Goal: Communication & Community: Share content

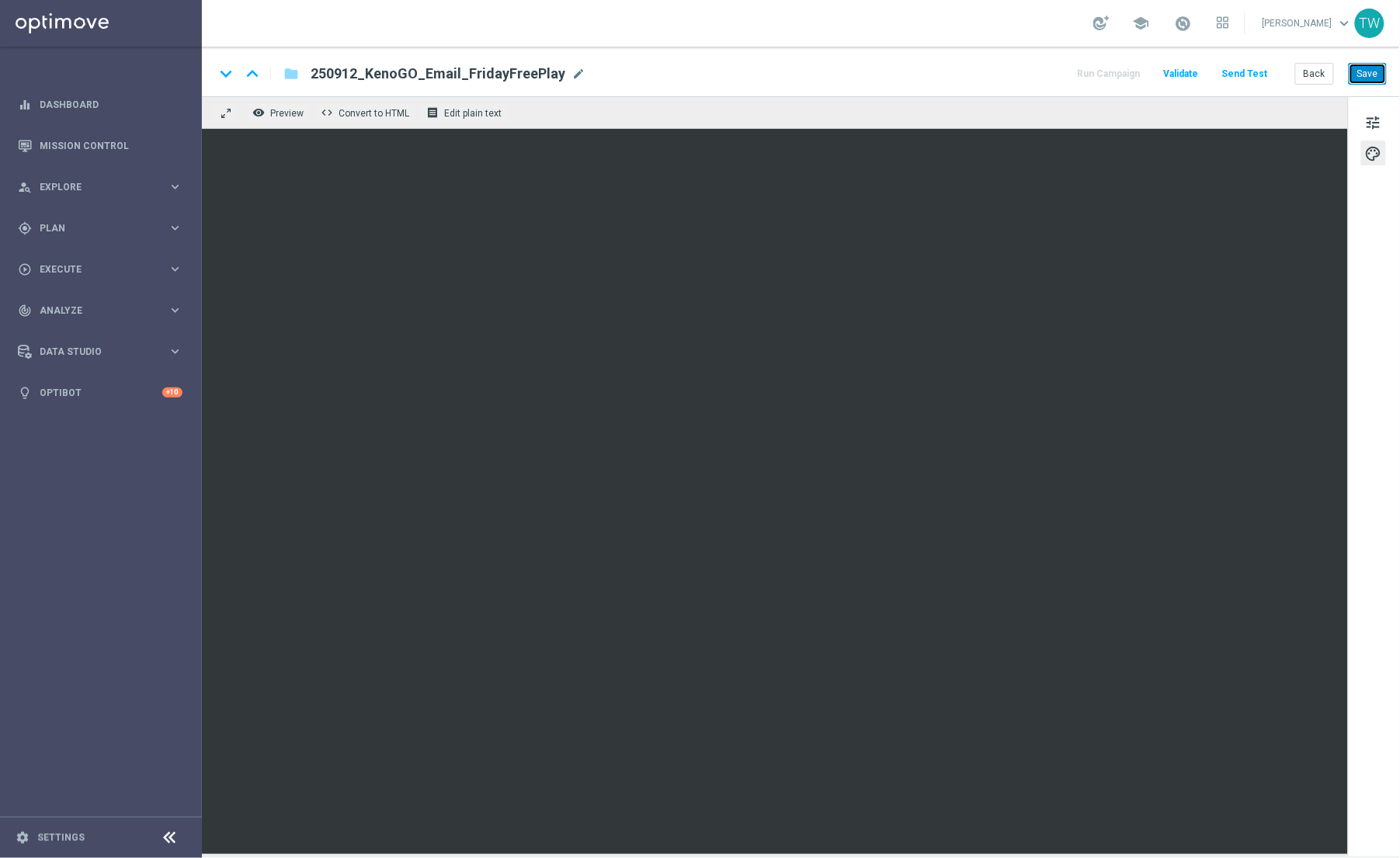
click at [1370, 73] on button "Save" at bounding box center [1368, 73] width 38 height 21
click at [1368, 75] on button "Save" at bounding box center [1368, 73] width 38 height 21
click at [1269, 76] on button "Send Test" at bounding box center [1245, 73] width 51 height 21
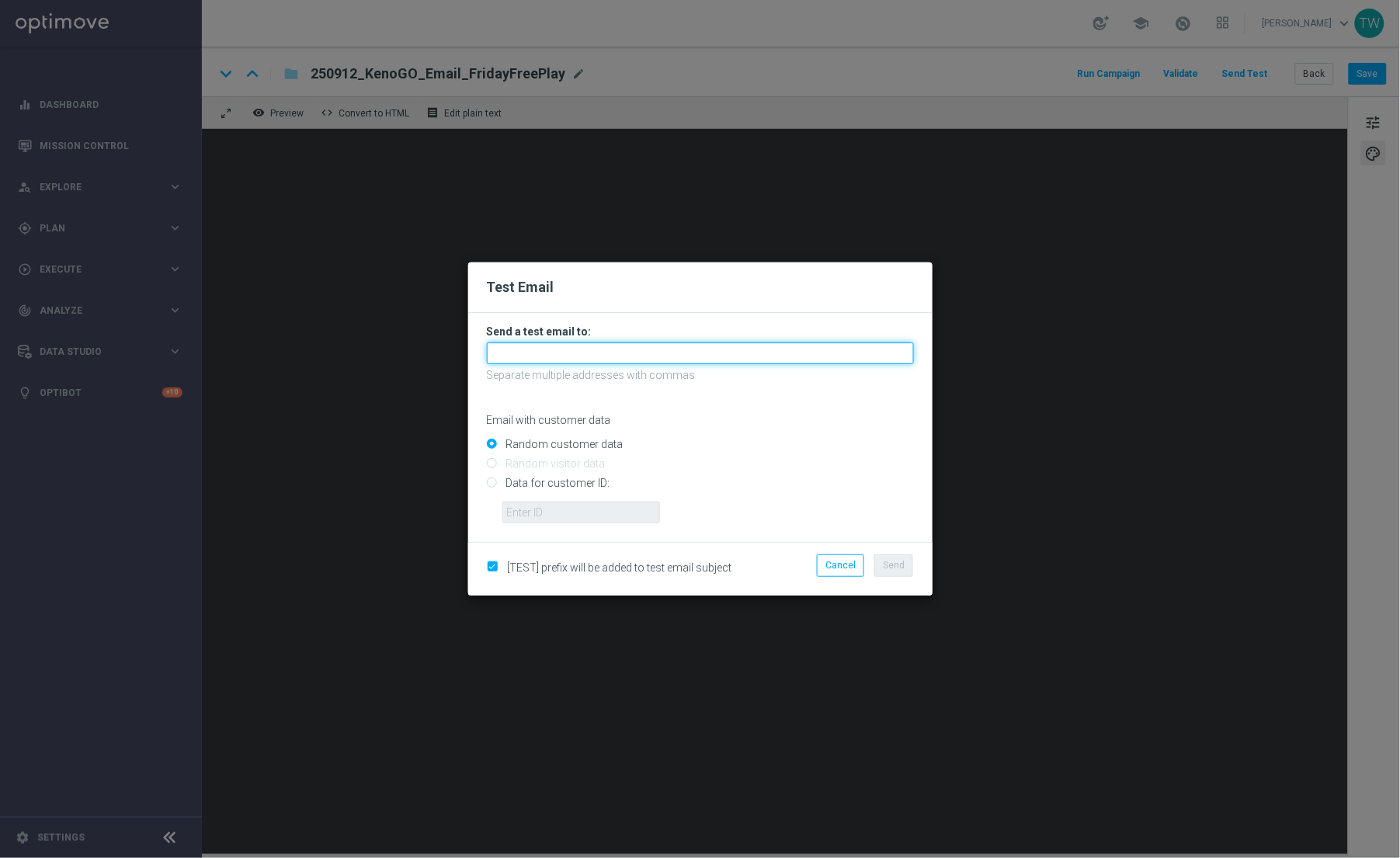
click at [653, 348] on input "text" at bounding box center [700, 354] width 427 height 21
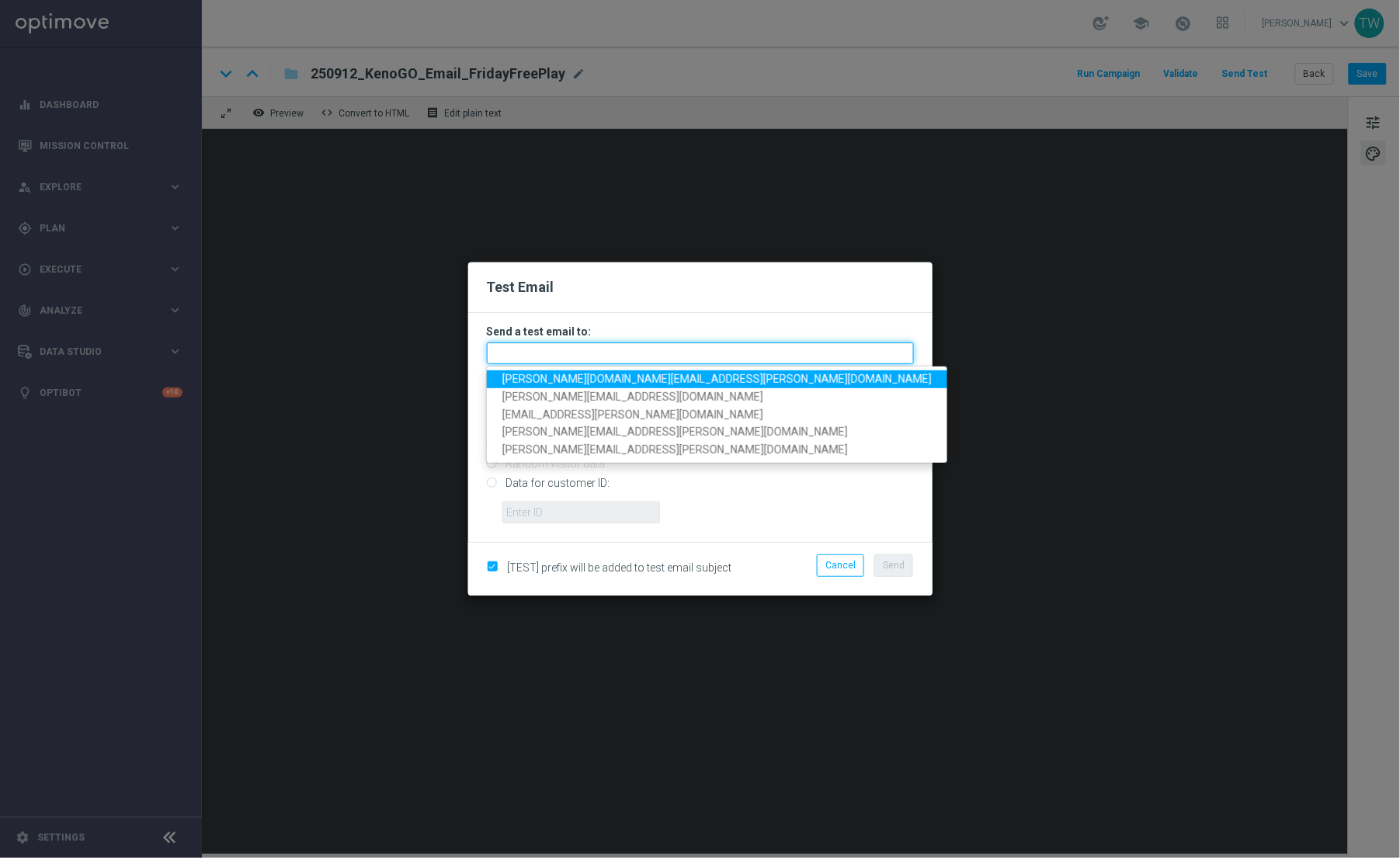
paste input "[PERSON_NAME][DOMAIN_NAME][EMAIL_ADDRESS][PERSON_NAME][DOMAIN_NAME], [DOMAIN_NA…"
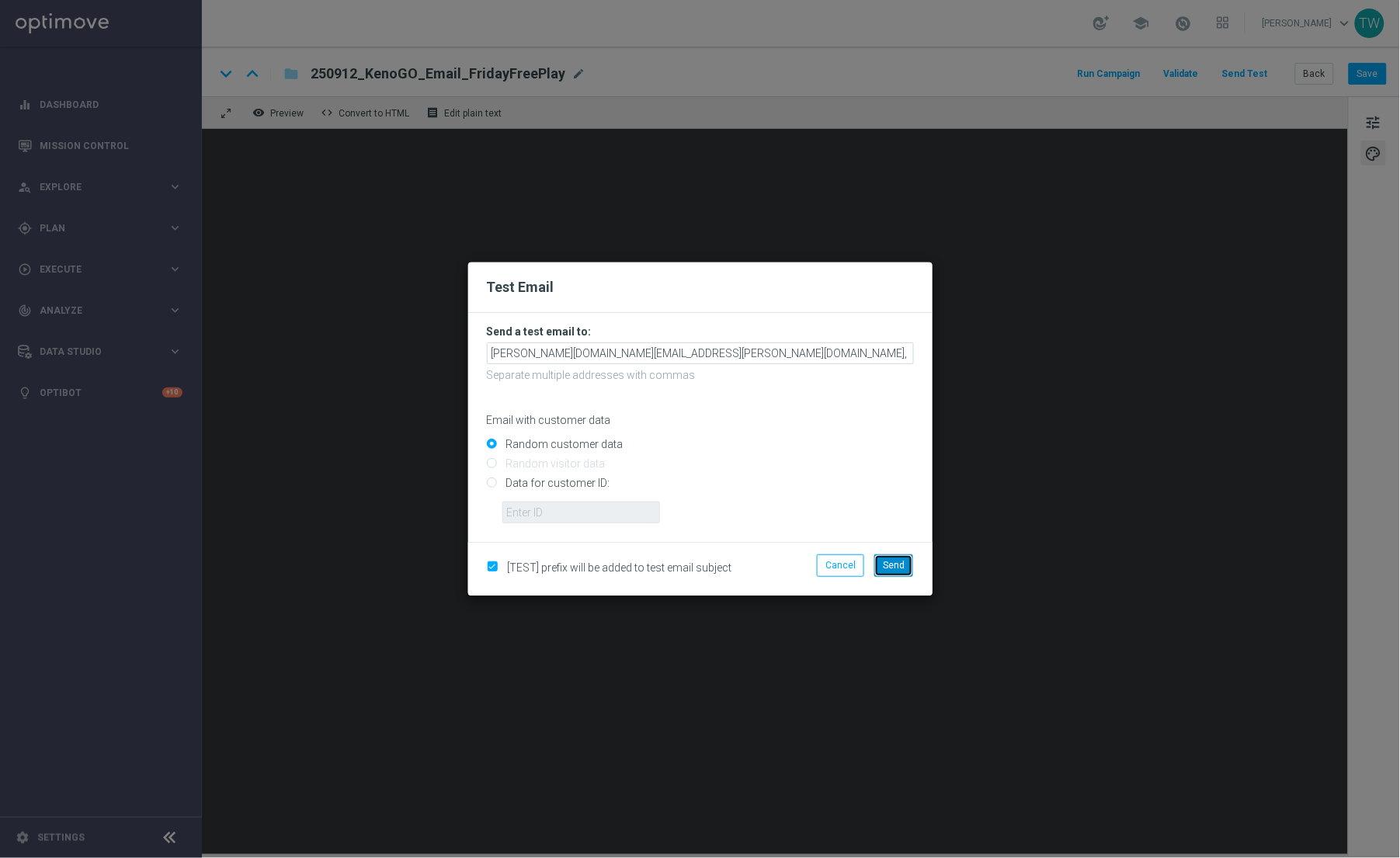
click at [884, 567] on span "Send" at bounding box center [894, 565] width 21 height 11
type input "[PERSON_NAME][DOMAIN_NAME][EMAIL_ADDRESS][PERSON_NAME][DOMAIN_NAME],[DOMAIN_NAM…"
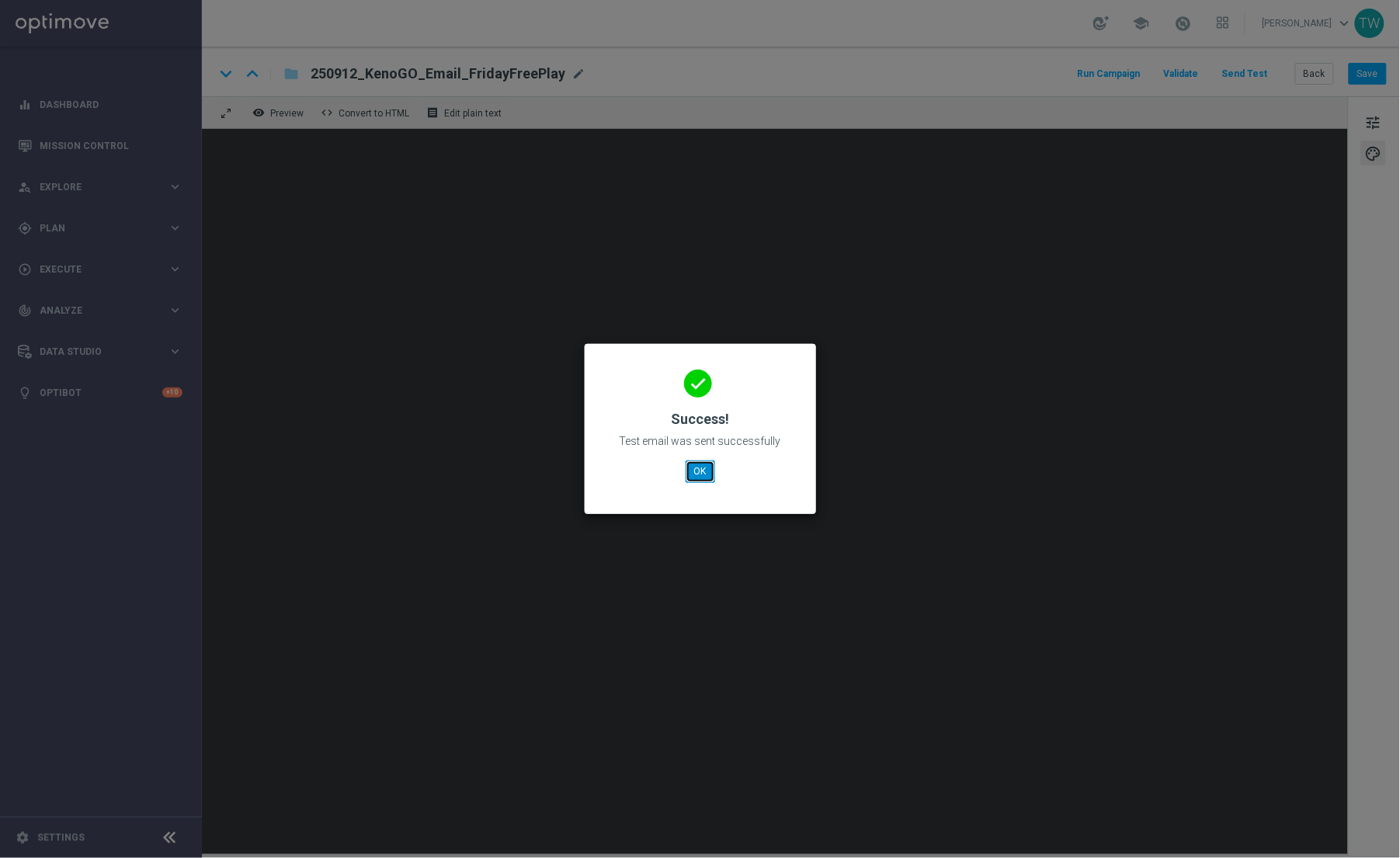
click at [692, 471] on button "OK" at bounding box center [700, 471] width 29 height 21
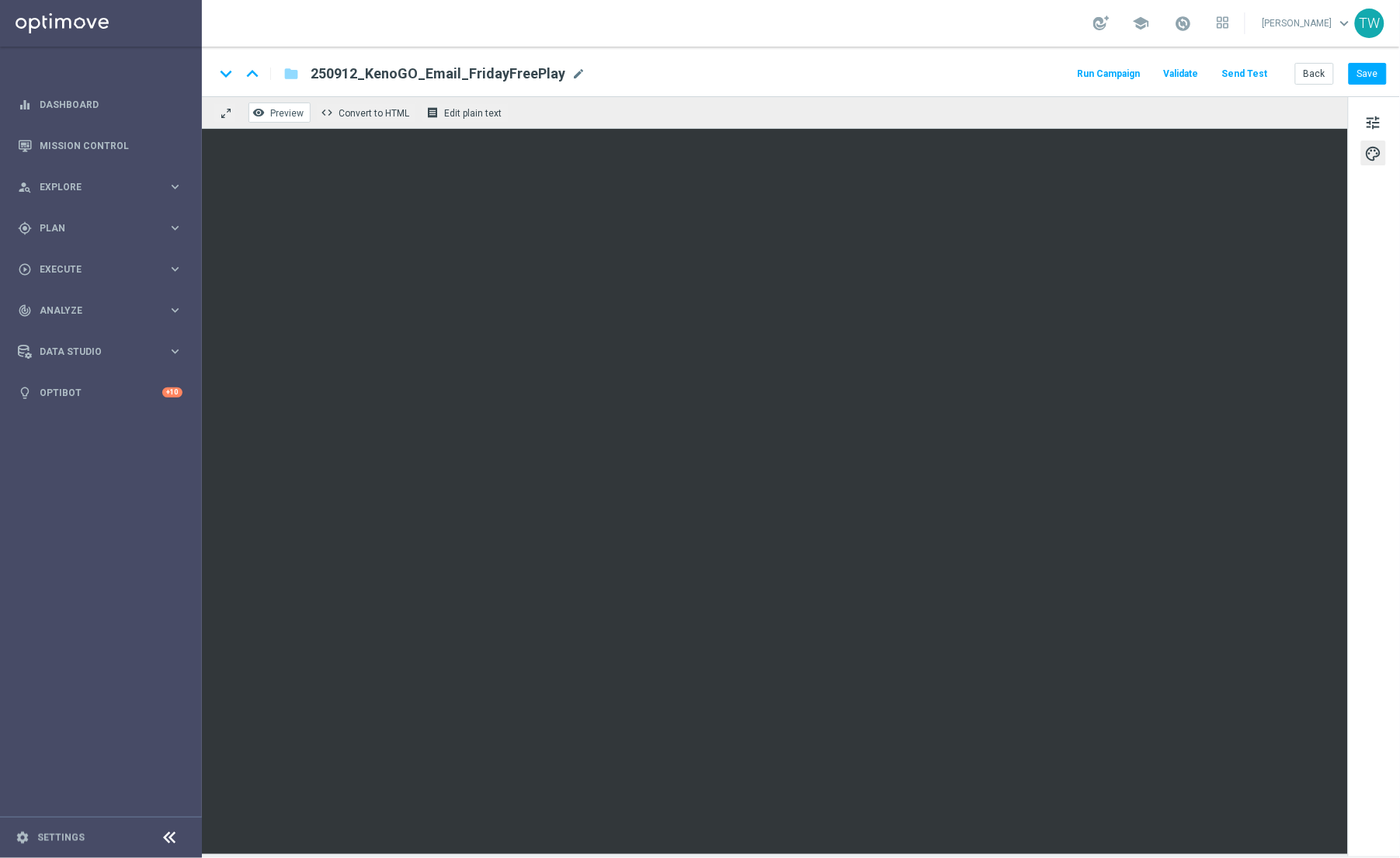
click at [302, 117] on span "Preview" at bounding box center [287, 113] width 33 height 11
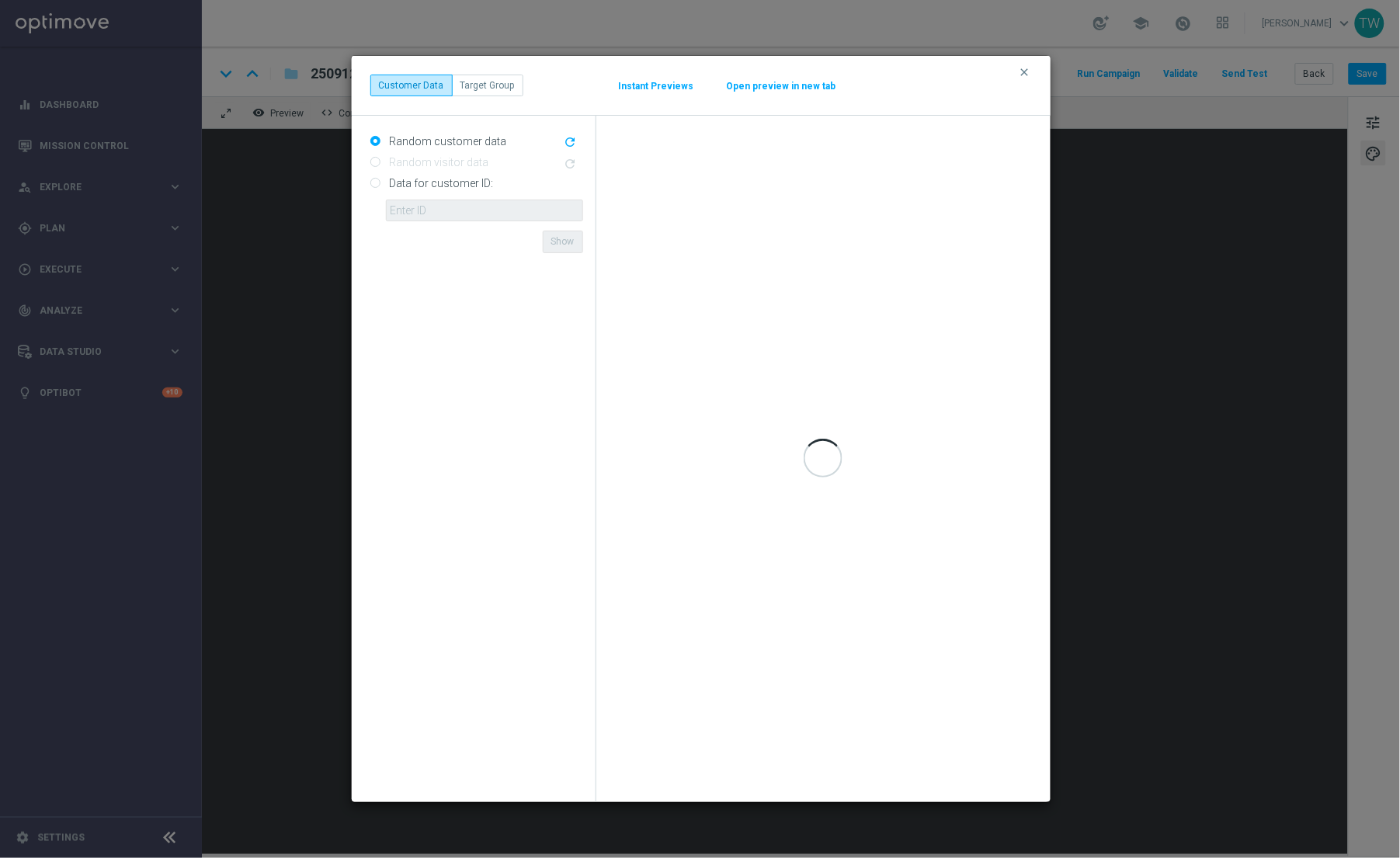
click at [762, 83] on button "Open preview in new tab" at bounding box center [781, 87] width 111 height 12
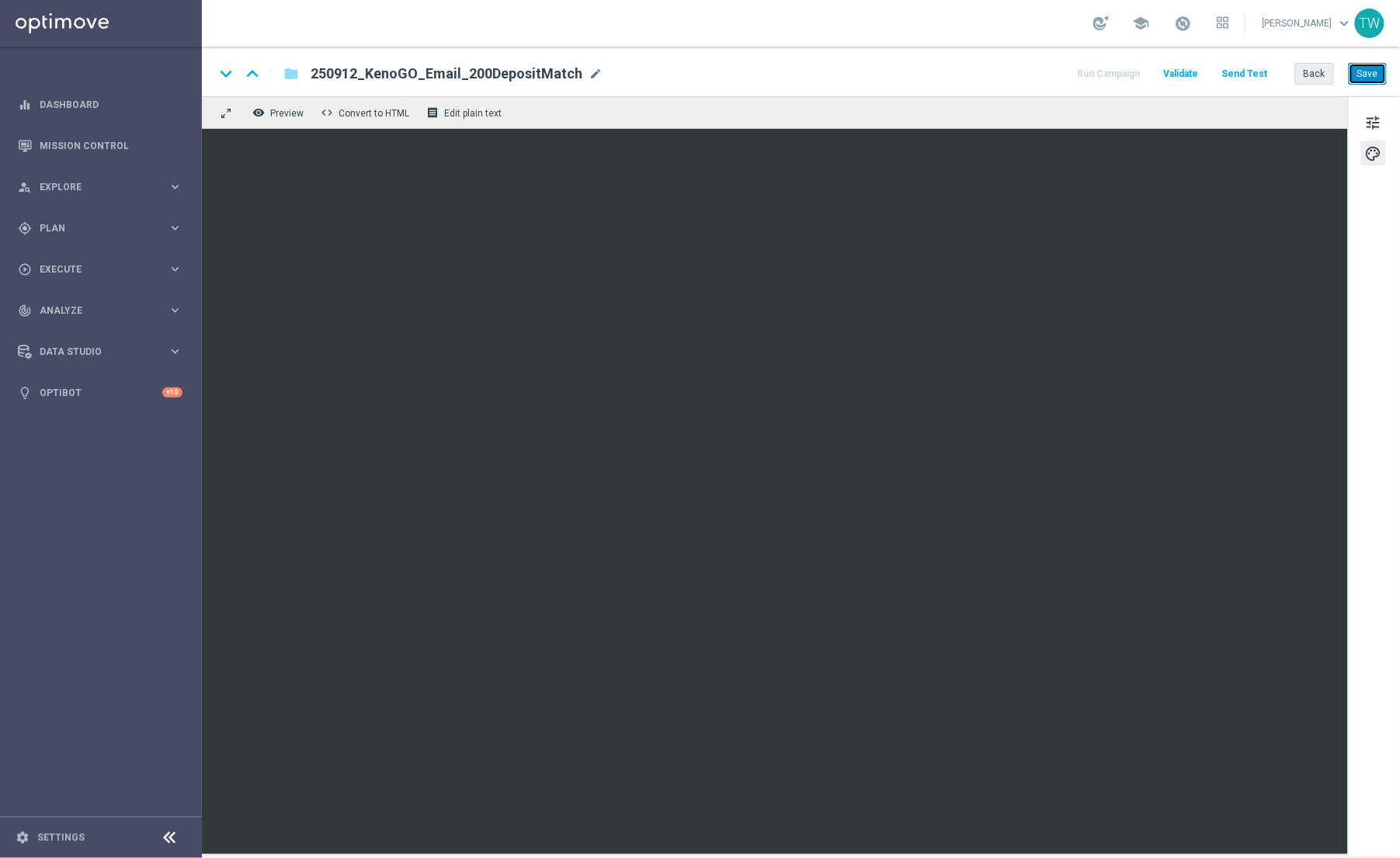
drag, startPoint x: 1375, startPoint y: 74, endPoint x: 1309, endPoint y: 73, distance: 66.0
click at [1373, 76] on button "Save" at bounding box center [1368, 73] width 38 height 21
click at [1251, 76] on button "Send Test" at bounding box center [1245, 73] width 51 height 21
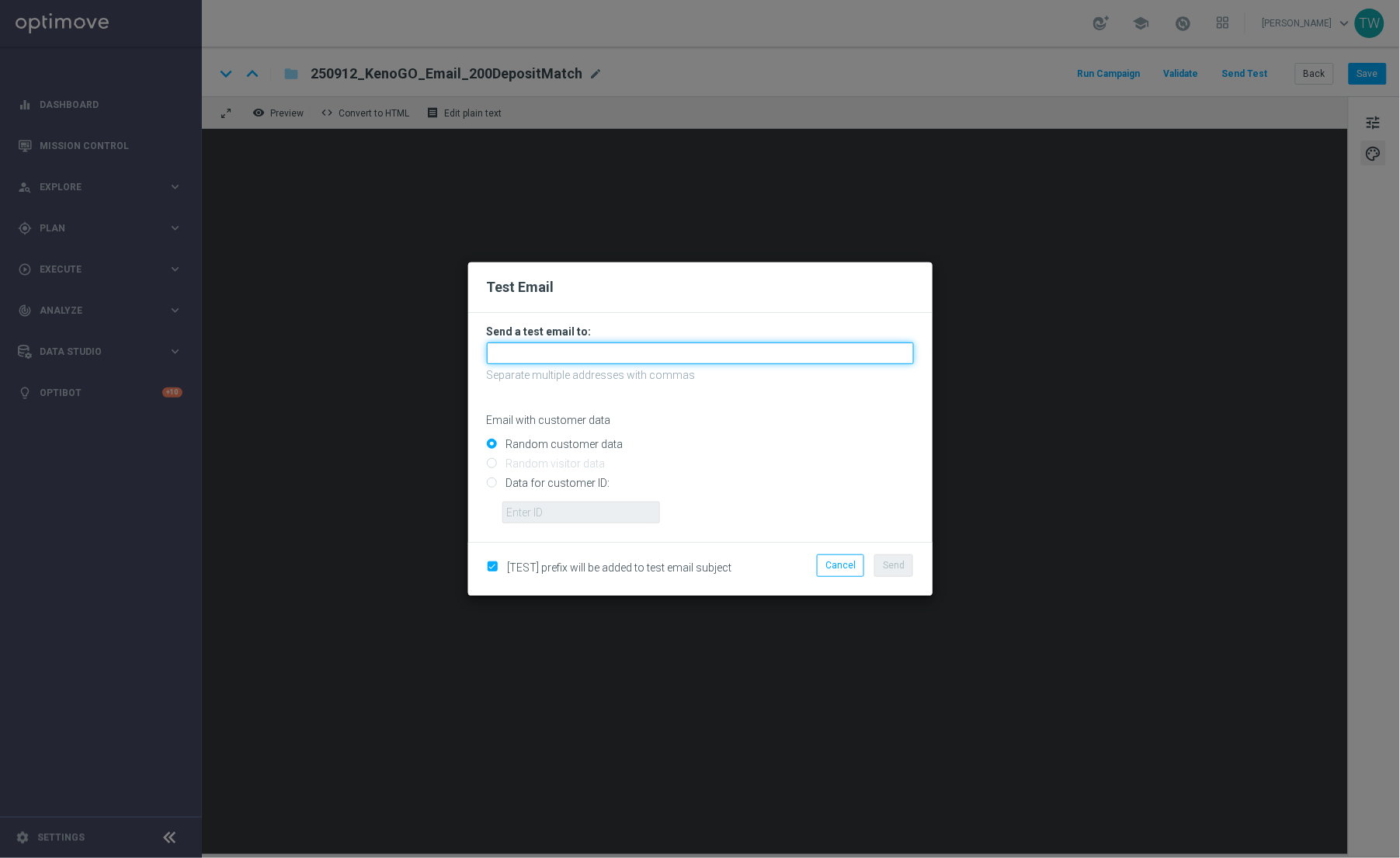
click at [709, 353] on input "text" at bounding box center [700, 354] width 427 height 21
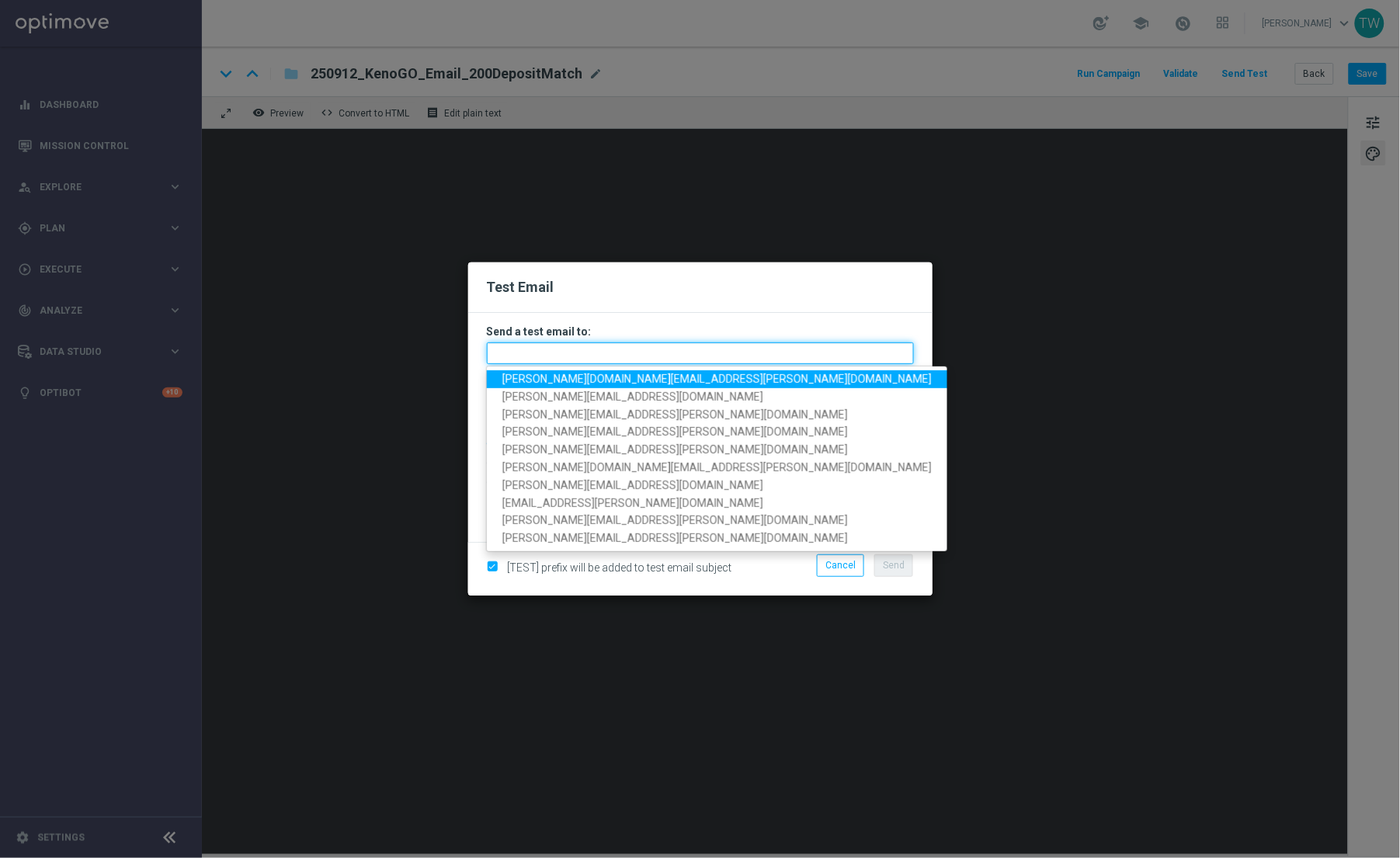
paste input "[PERSON_NAME][DOMAIN_NAME][EMAIL_ADDRESS][PERSON_NAME][DOMAIN_NAME], [DOMAIN_NA…"
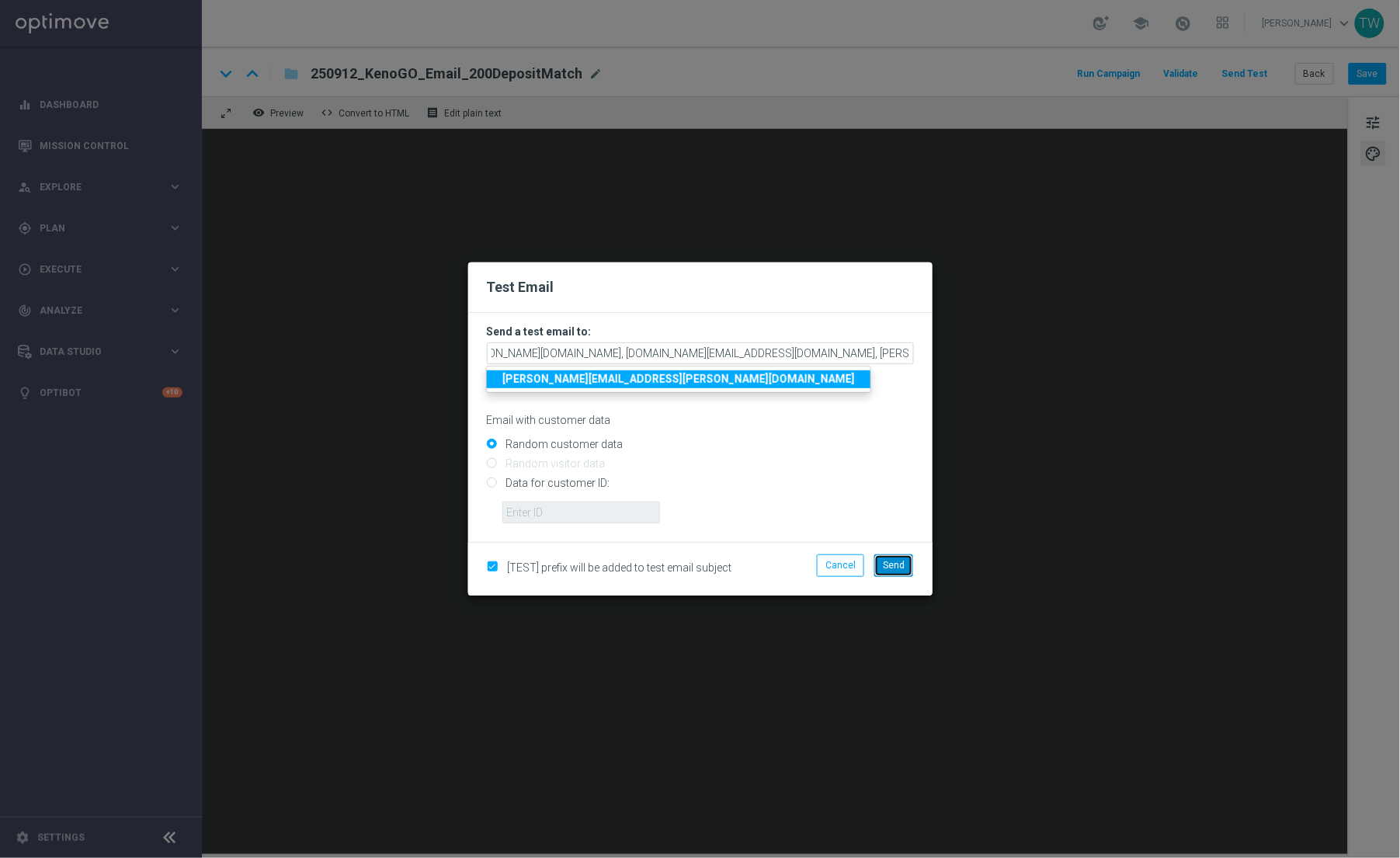
drag, startPoint x: 892, startPoint y: 562, endPoint x: 895, endPoint y: 524, distance: 38.1
click at [891, 560] on span "Send" at bounding box center [894, 565] width 21 height 11
type input "[PERSON_NAME][DOMAIN_NAME][EMAIL_ADDRESS][PERSON_NAME][DOMAIN_NAME],[DOMAIN_NAM…"
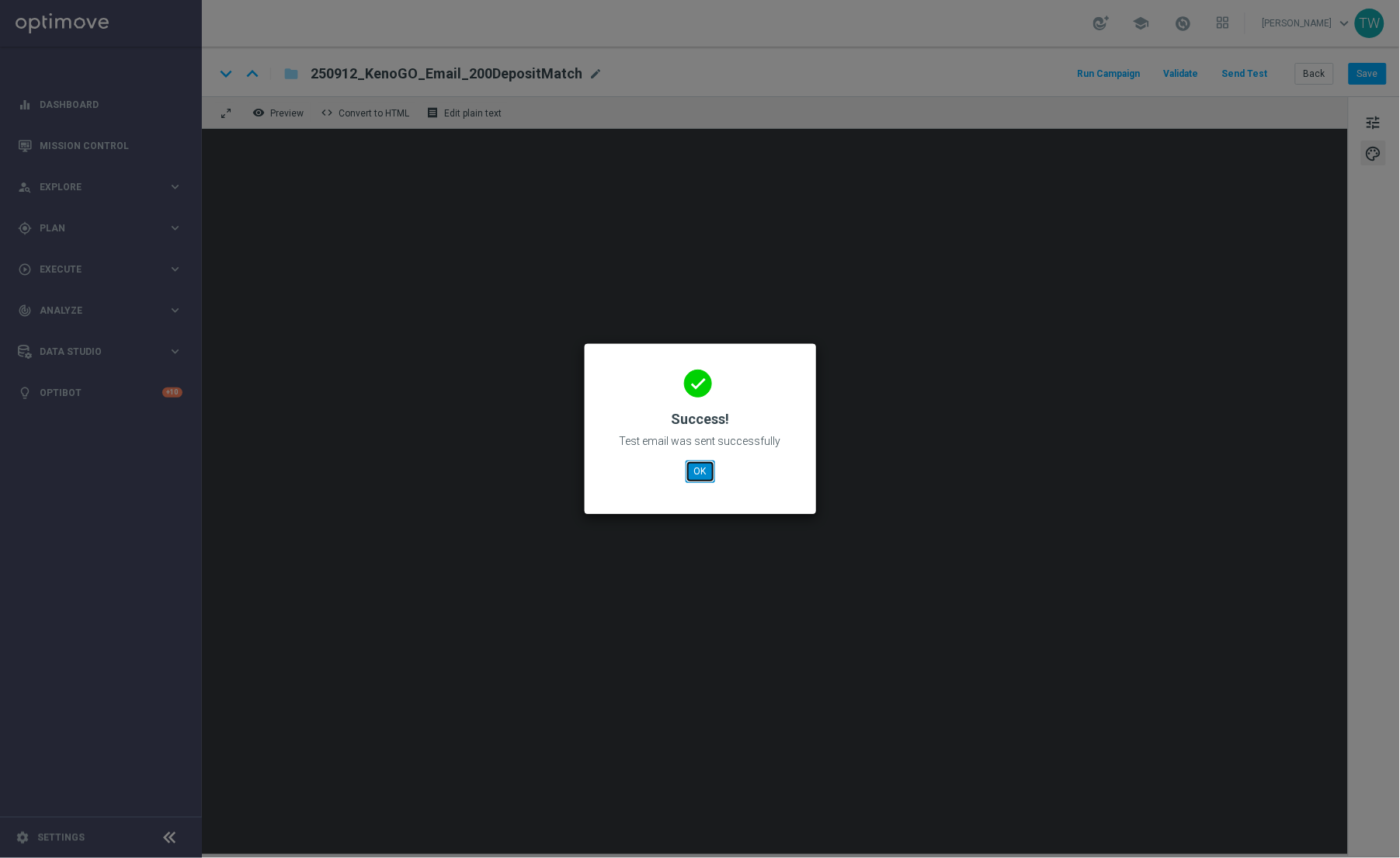
drag, startPoint x: 696, startPoint y: 471, endPoint x: 682, endPoint y: 474, distance: 14.3
click at [691, 471] on button "OK" at bounding box center [700, 471] width 29 height 21
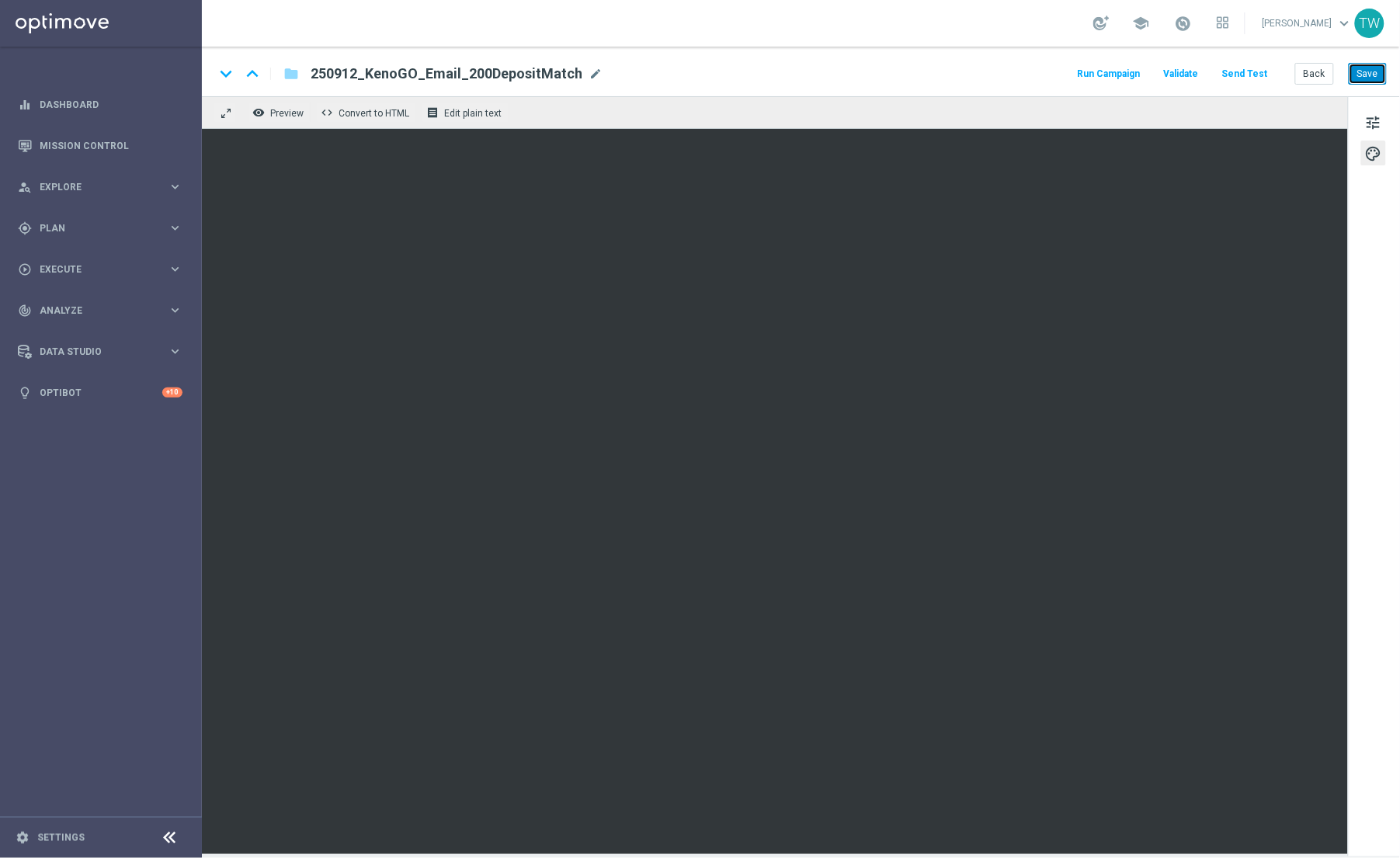
click at [1368, 71] on button "Save" at bounding box center [1368, 73] width 38 height 21
click at [290, 111] on span "Preview" at bounding box center [287, 113] width 33 height 11
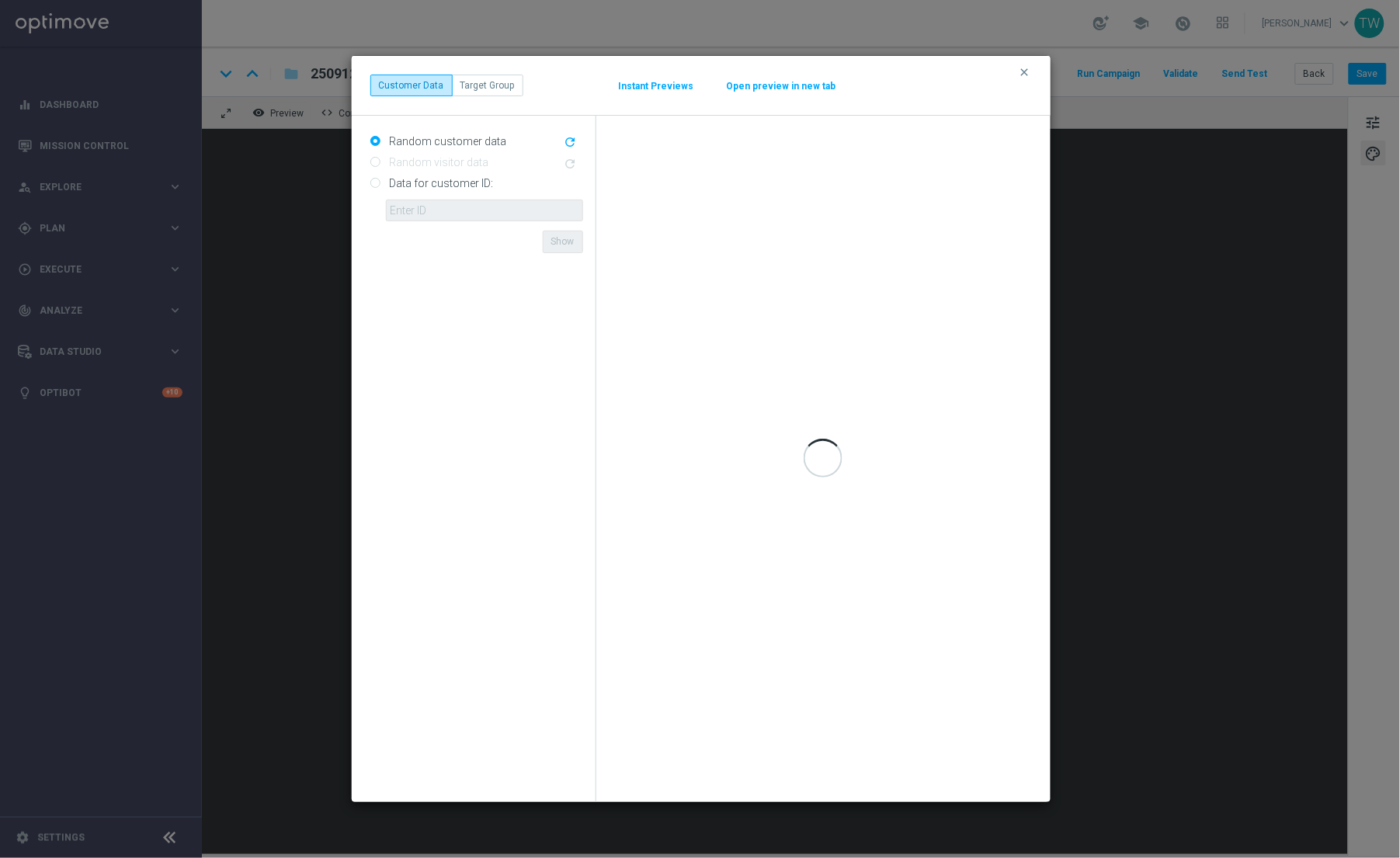
click at [793, 85] on button "Open preview in new tab" at bounding box center [781, 87] width 111 height 12
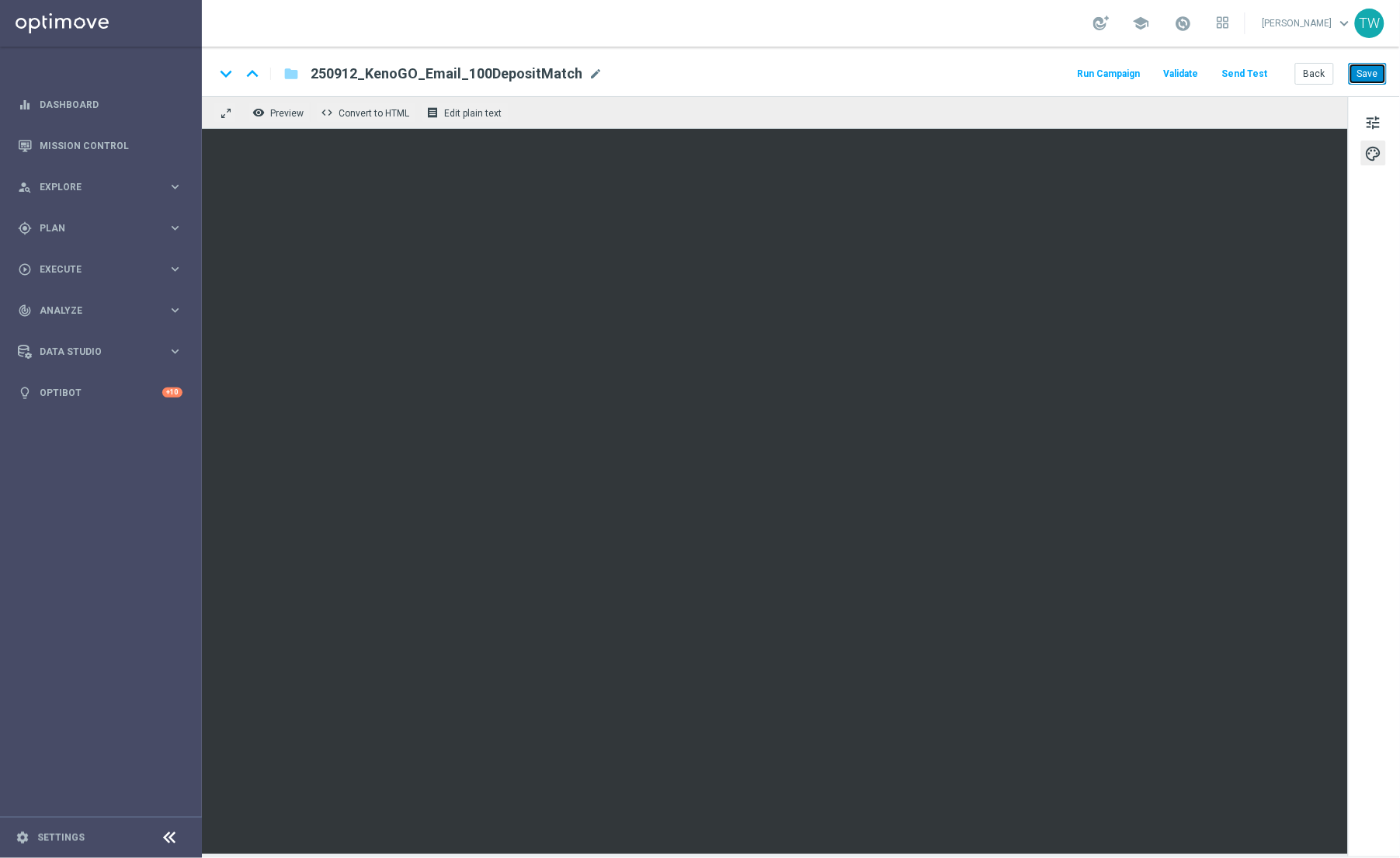
click at [1374, 71] on button "Save" at bounding box center [1368, 73] width 38 height 21
click at [1231, 76] on button "Send Test" at bounding box center [1245, 73] width 51 height 21
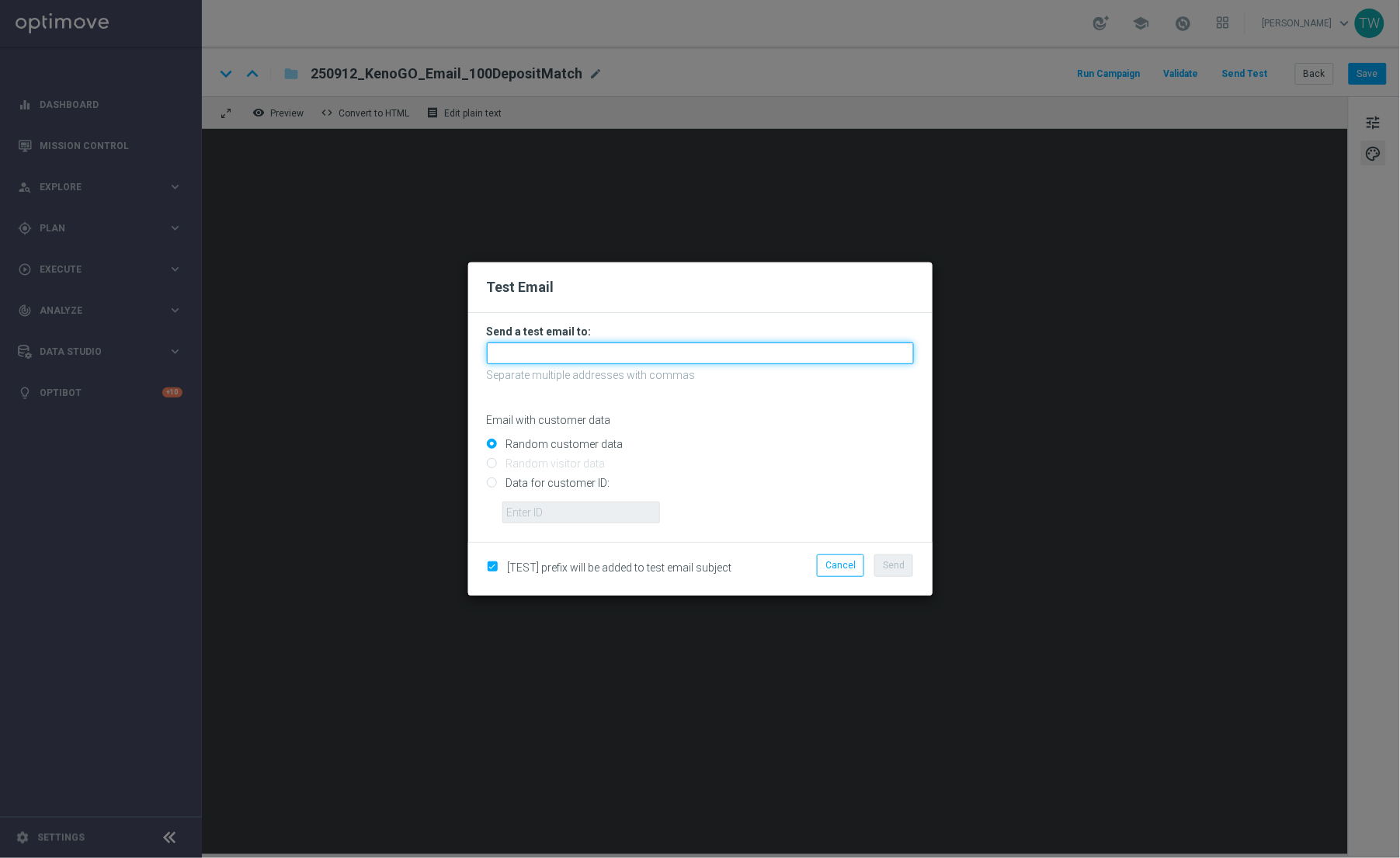
click at [735, 357] on input "text" at bounding box center [700, 354] width 427 height 21
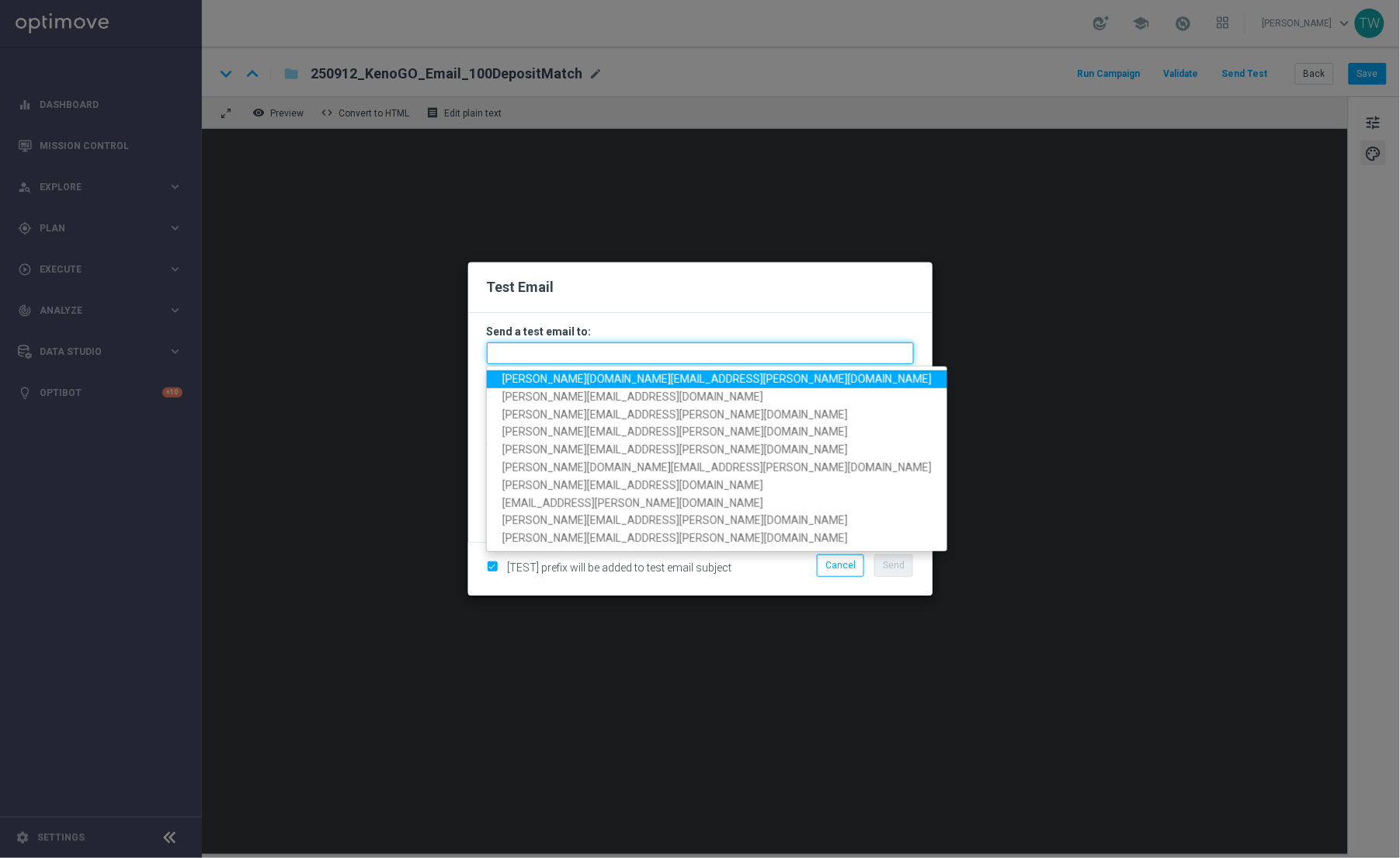
paste input "[PERSON_NAME][DOMAIN_NAME][EMAIL_ADDRESS][PERSON_NAME][DOMAIN_NAME], [DOMAIN_NA…"
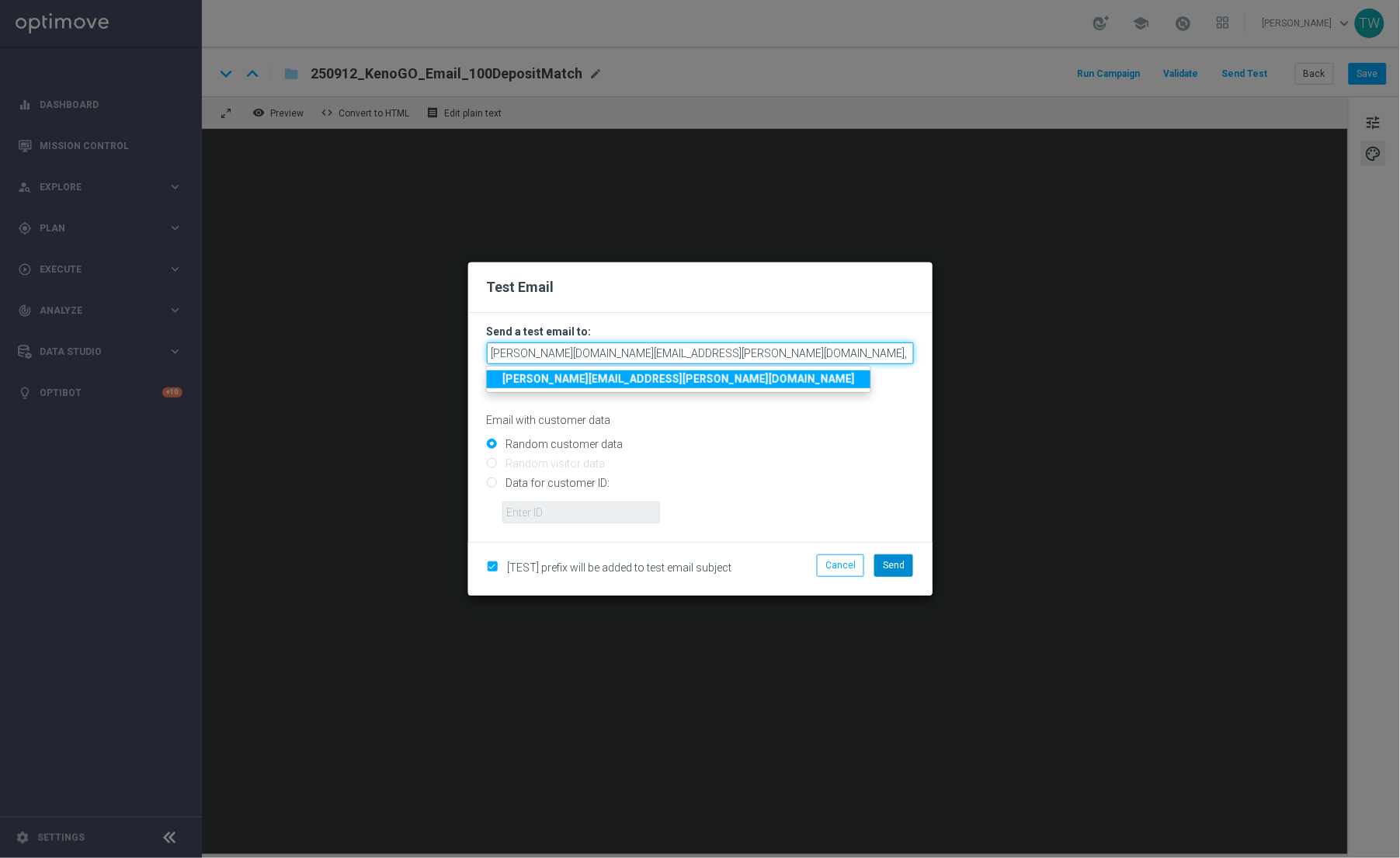
scroll to position [0, 283]
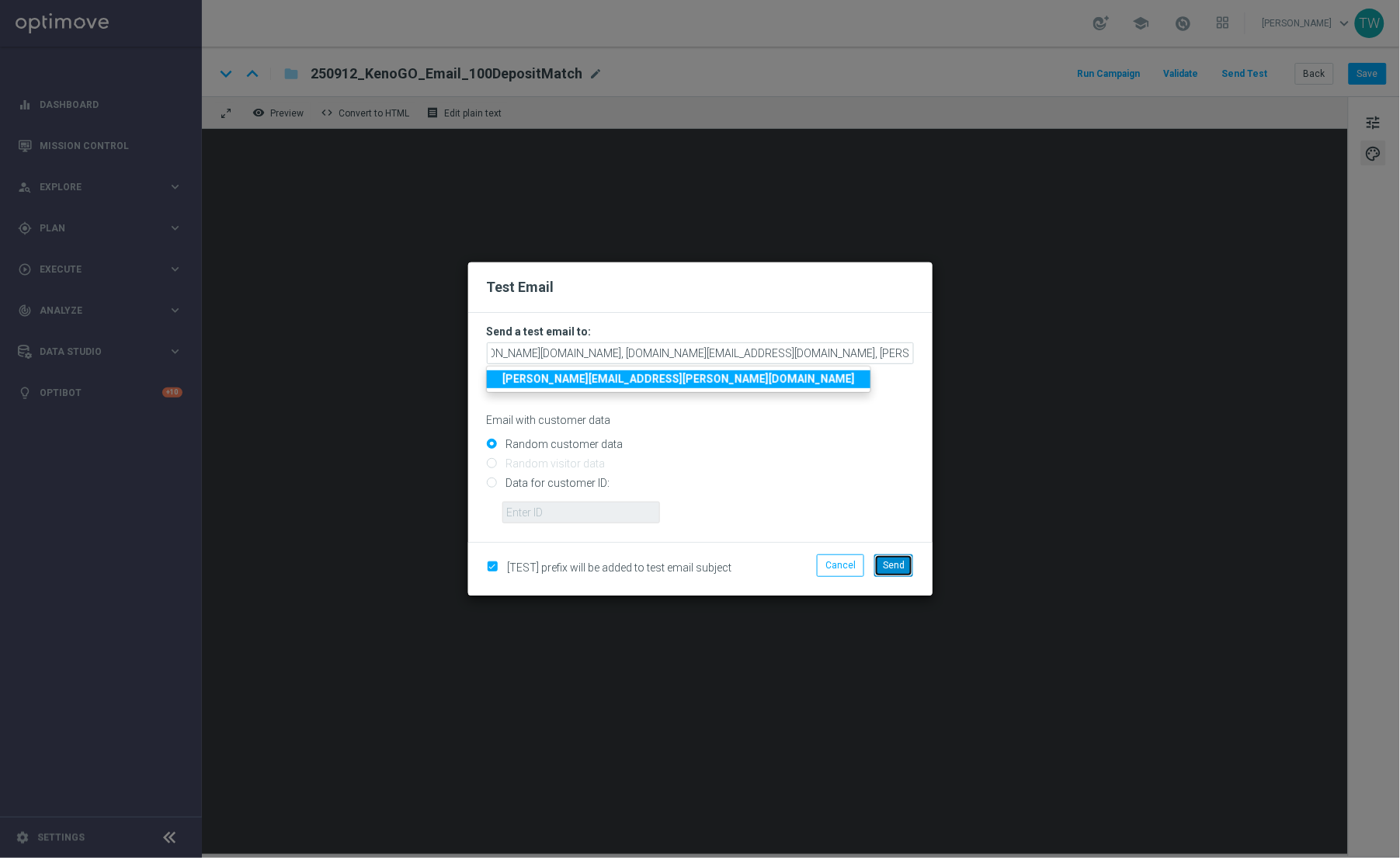
click at [884, 563] on span "Send" at bounding box center [894, 565] width 21 height 11
type input "[PERSON_NAME][DOMAIN_NAME][EMAIL_ADDRESS][PERSON_NAME][DOMAIN_NAME],[DOMAIN_NAM…"
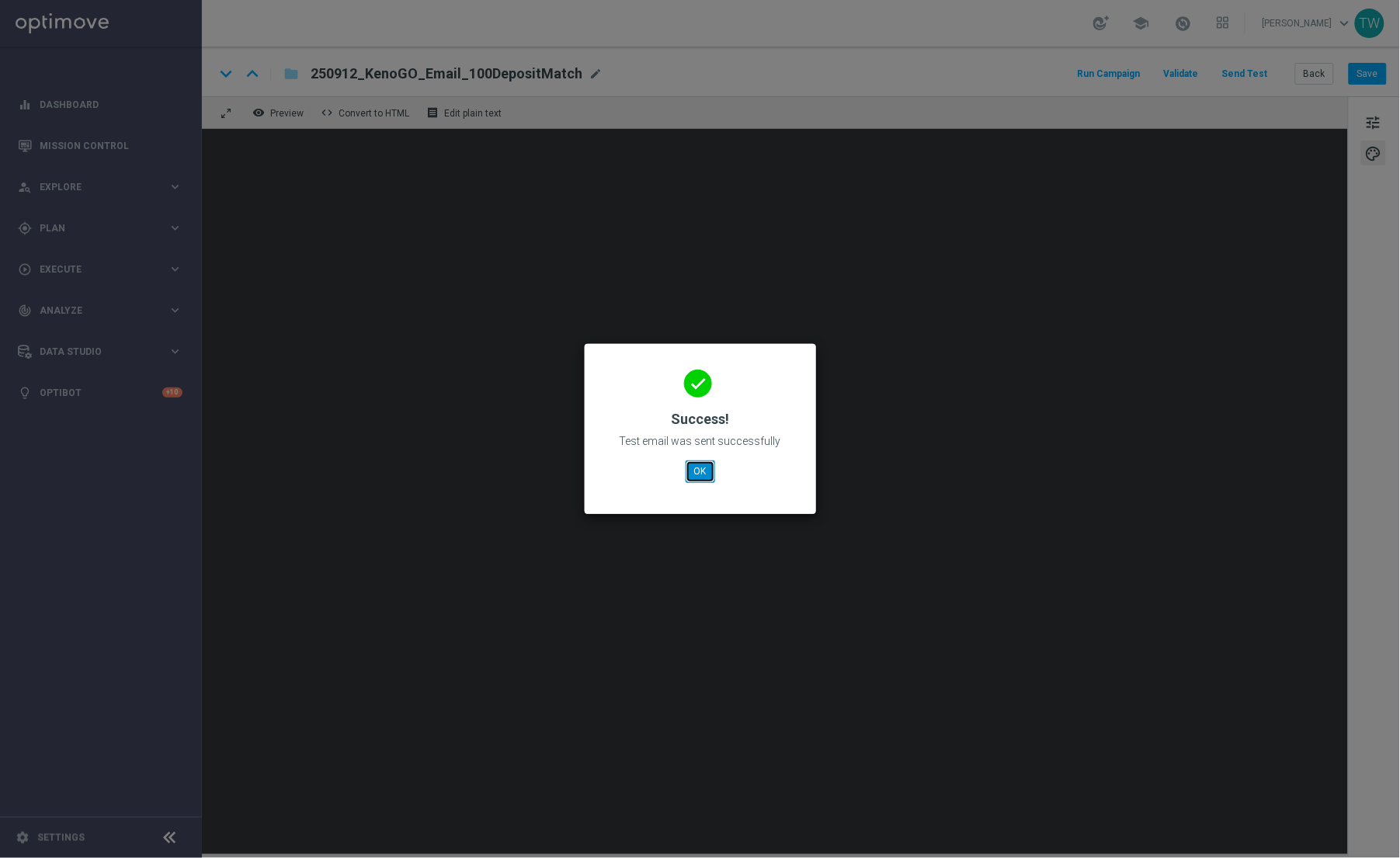
click at [712, 476] on button "OK" at bounding box center [700, 471] width 29 height 21
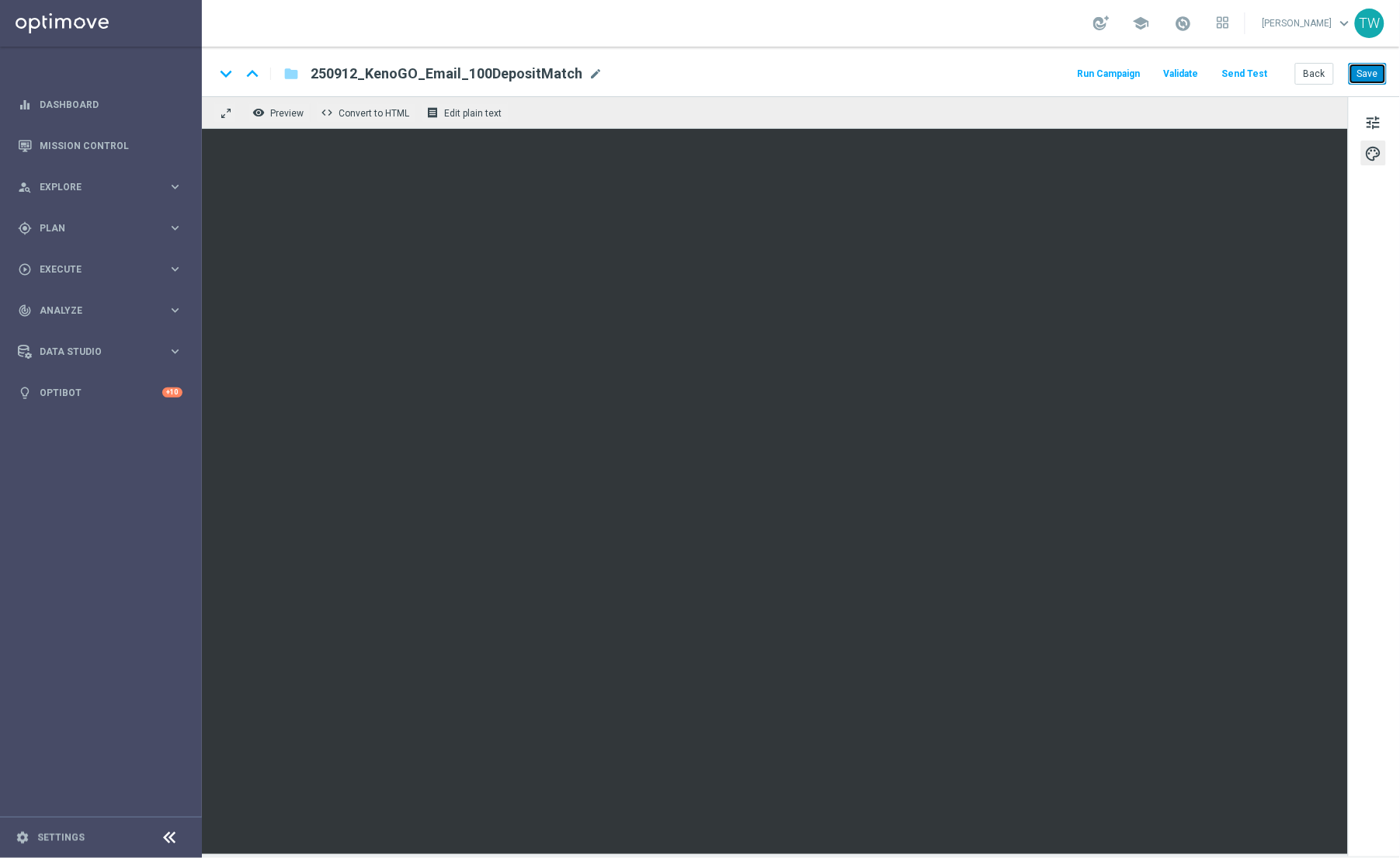
click at [1356, 80] on button "Save" at bounding box center [1368, 73] width 38 height 21
drag, startPoint x: 1376, startPoint y: 71, endPoint x: 1117, endPoint y: 10, distance: 266.1
click at [1375, 71] on button "Save" at bounding box center [1368, 73] width 38 height 21
click at [1254, 73] on button "Send Test" at bounding box center [1245, 73] width 51 height 21
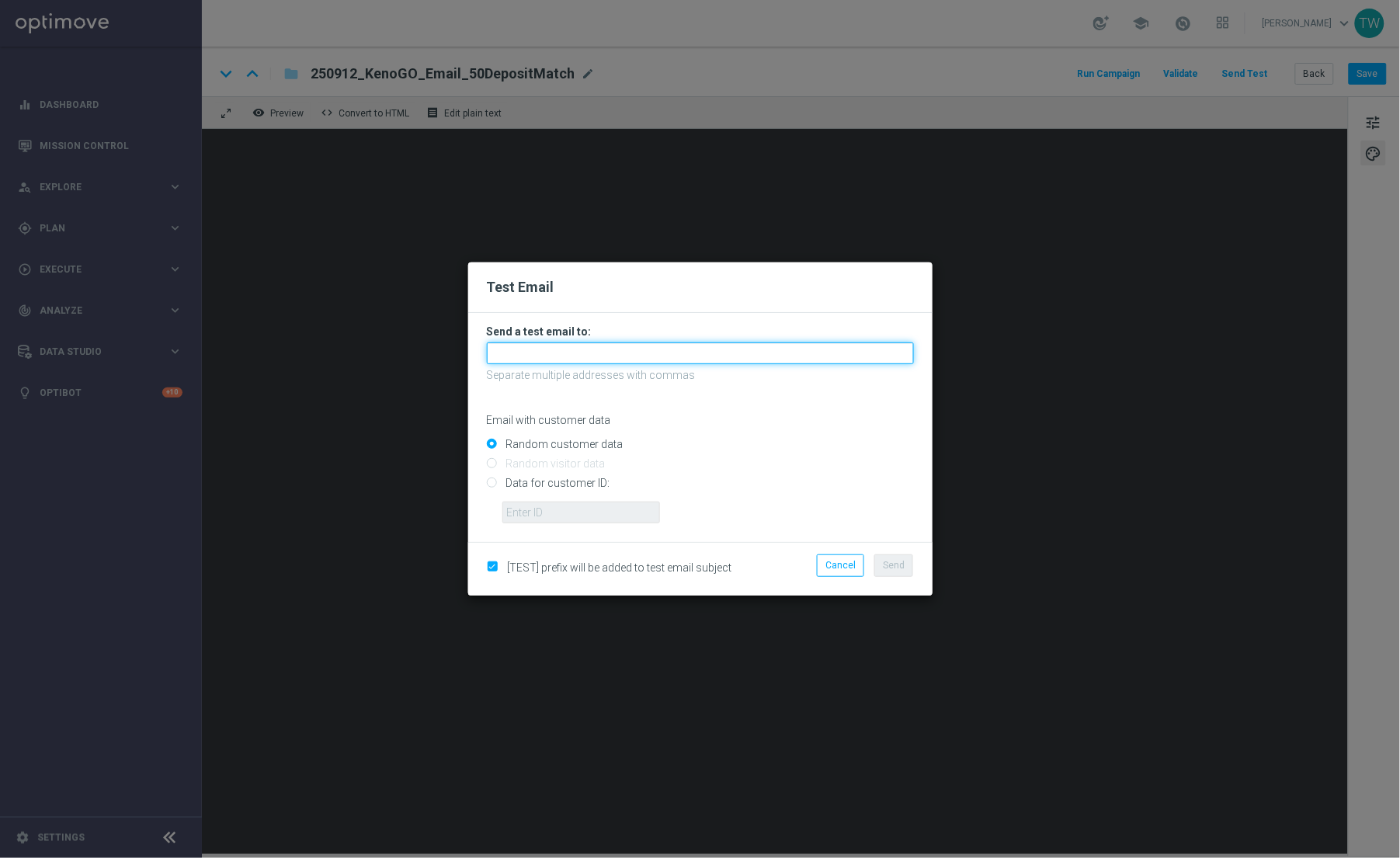
click at [854, 346] on input "text" at bounding box center [700, 354] width 427 height 21
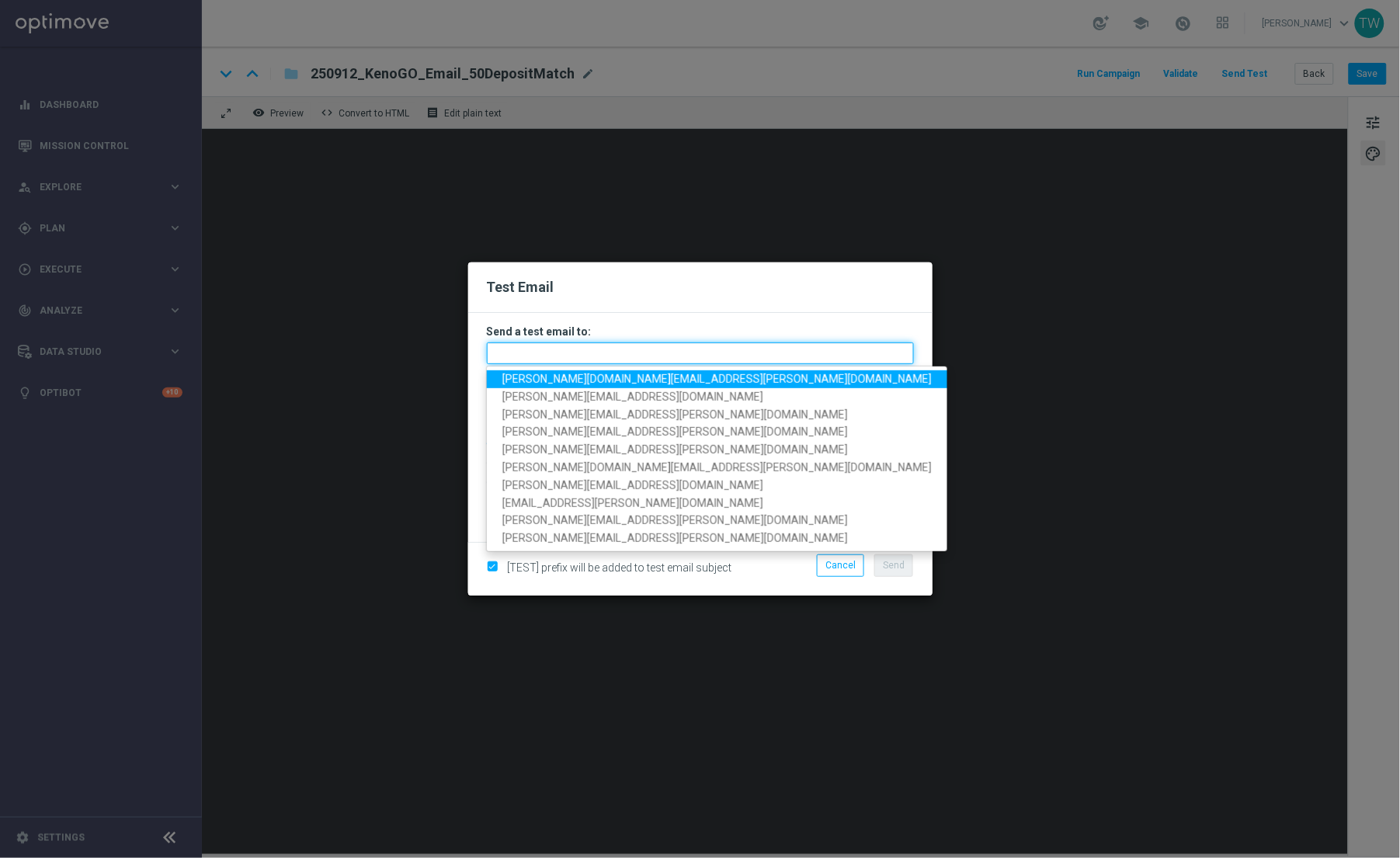
paste input "tina.wang@kenogo.com, adam.pustetto@kenogo.com, emma.kasbarian@kenogo.com, clau…"
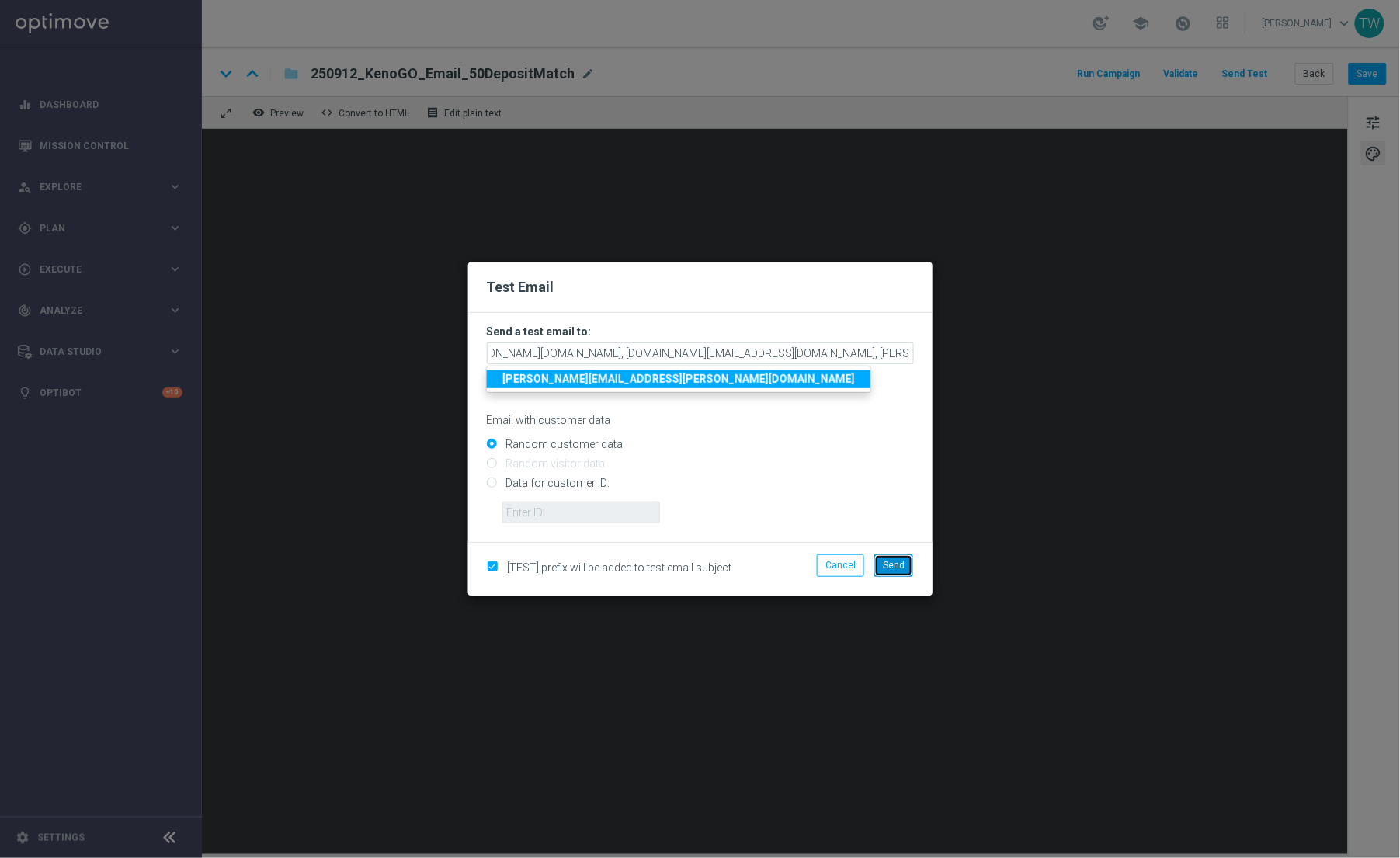
click at [911, 571] on button "Send" at bounding box center [893, 565] width 38 height 21
type input "tina.wang@kenogo.com,adam.pustetto@kenogo.com,emma.kasbarian@kenogo.com,claudia…"
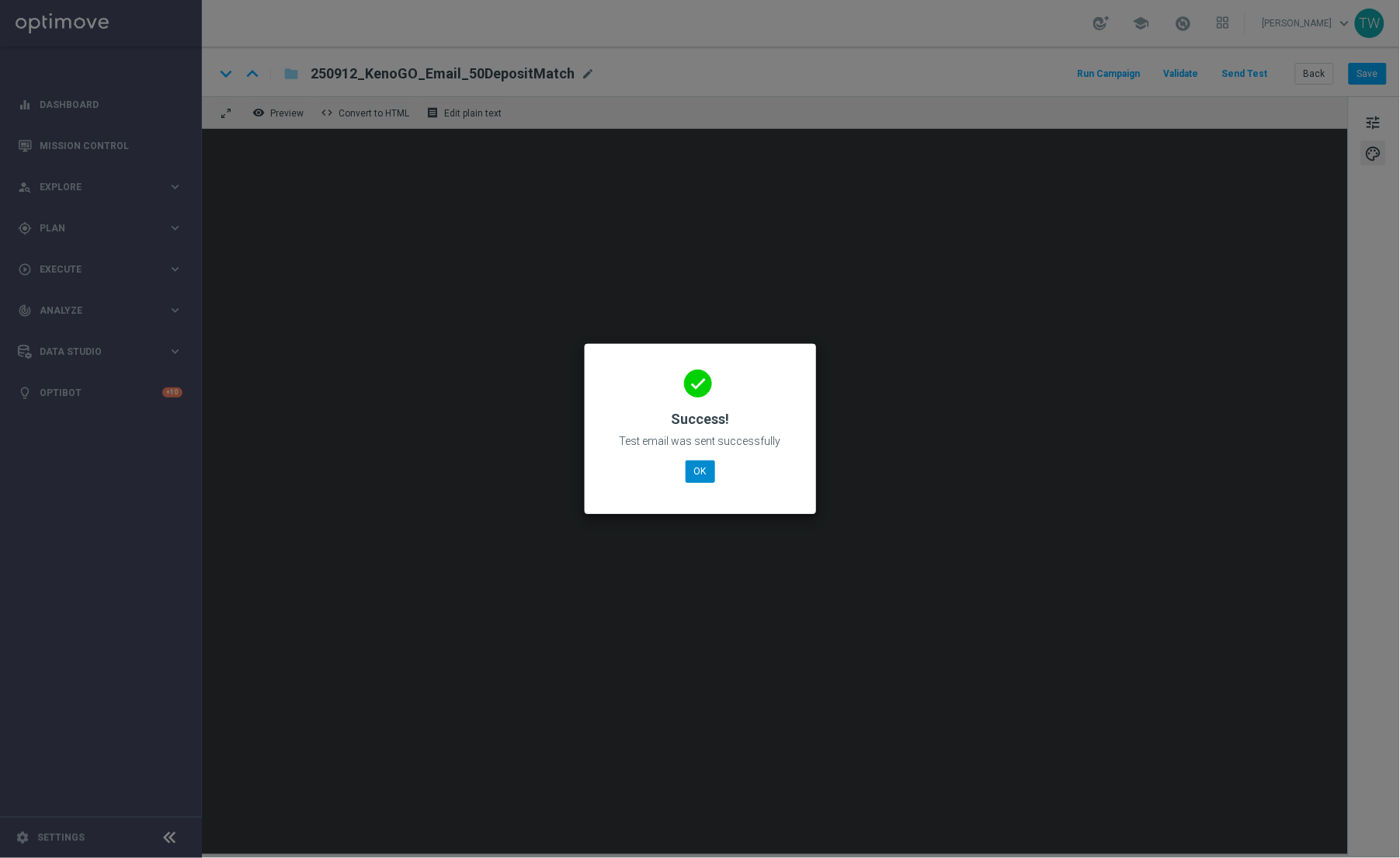
drag, startPoint x: 688, startPoint y: 458, endPoint x: 692, endPoint y: 468, distance: 10.8
click at [689, 462] on div "done Success! Test email was sent successfully OK" at bounding box center [700, 426] width 194 height 135
click at [692, 469] on button "OK" at bounding box center [700, 471] width 29 height 21
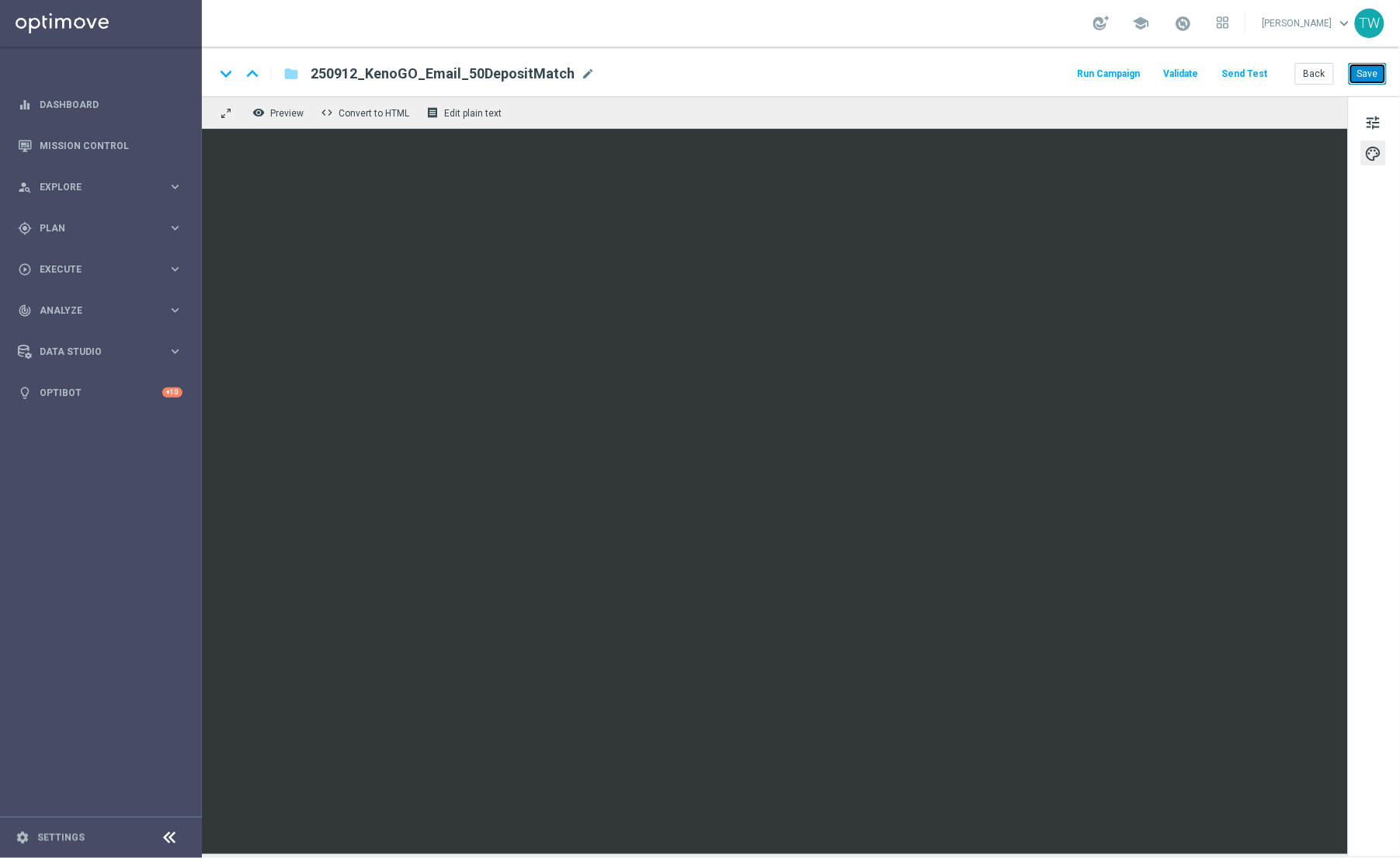
click at [1368, 74] on button "Save" at bounding box center [1368, 73] width 38 height 21
click at [1366, 71] on button "Save" at bounding box center [1368, 73] width 38 height 21
click at [1263, 71] on button "Send Test" at bounding box center [1245, 73] width 51 height 21
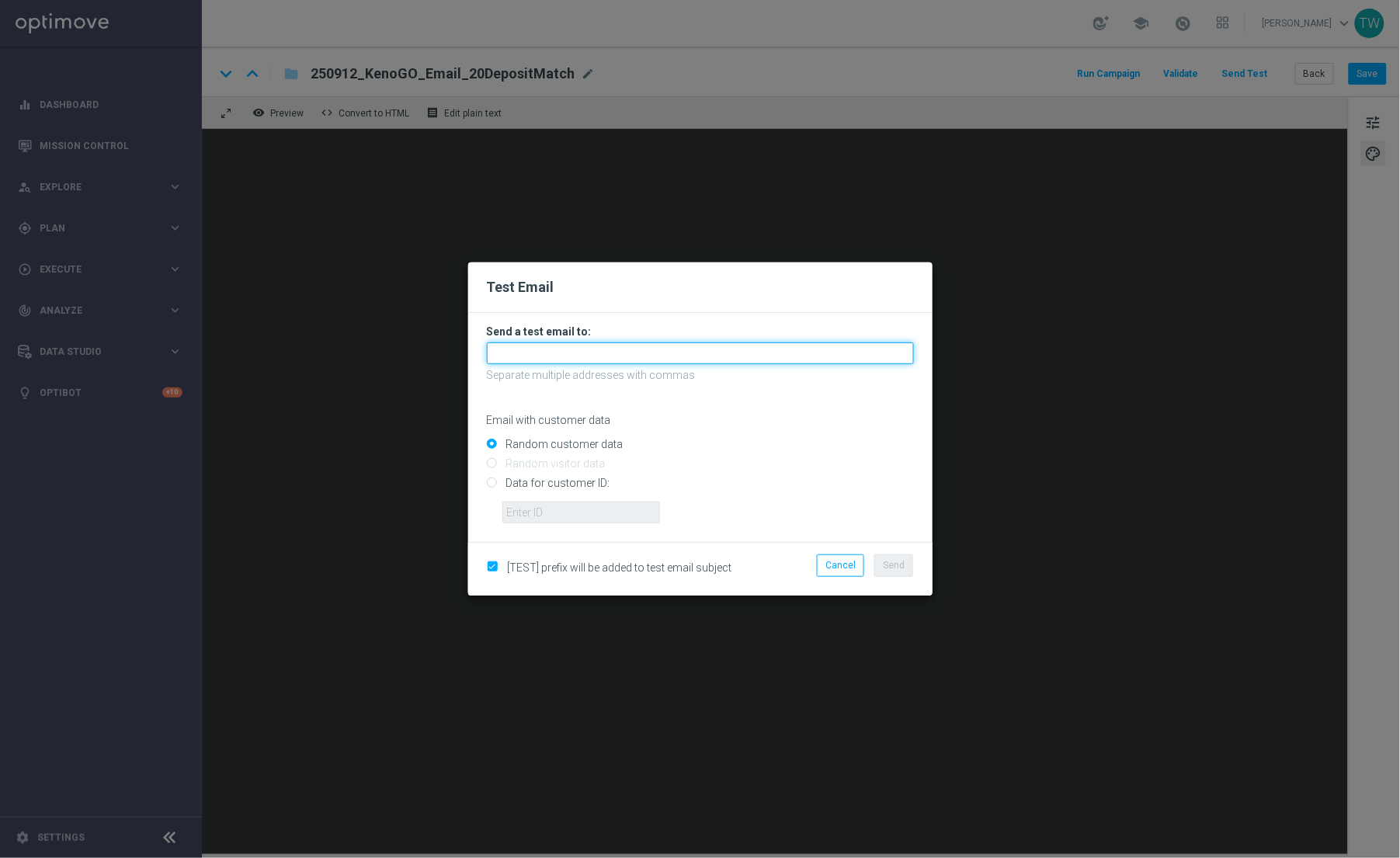
drag, startPoint x: 838, startPoint y: 350, endPoint x: 842, endPoint y: 362, distance: 12.6
click at [838, 349] on input "text" at bounding box center [700, 354] width 427 height 21
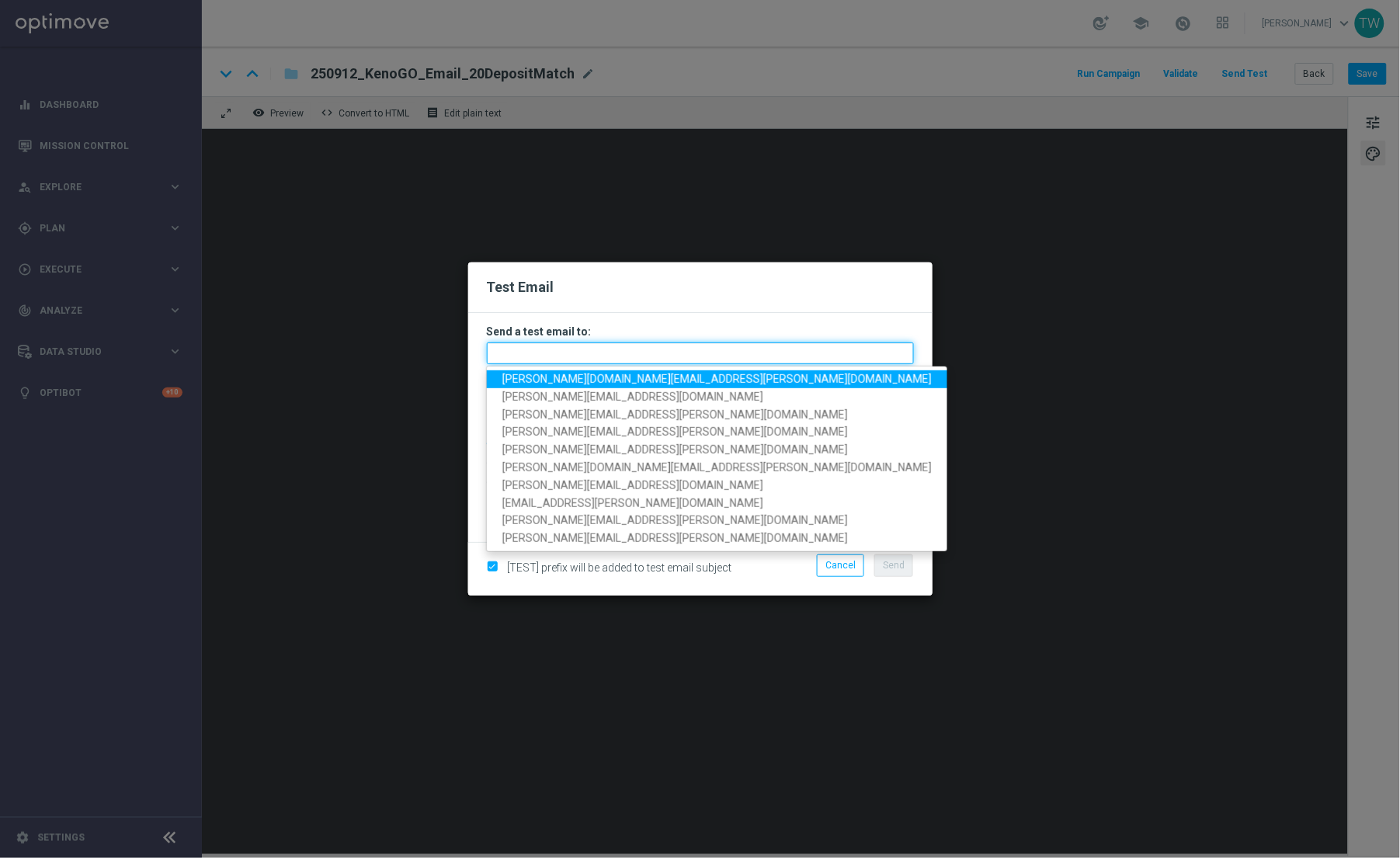
paste input "[PERSON_NAME][DOMAIN_NAME][EMAIL_ADDRESS][PERSON_NAME][DOMAIN_NAME], [DOMAIN_NA…"
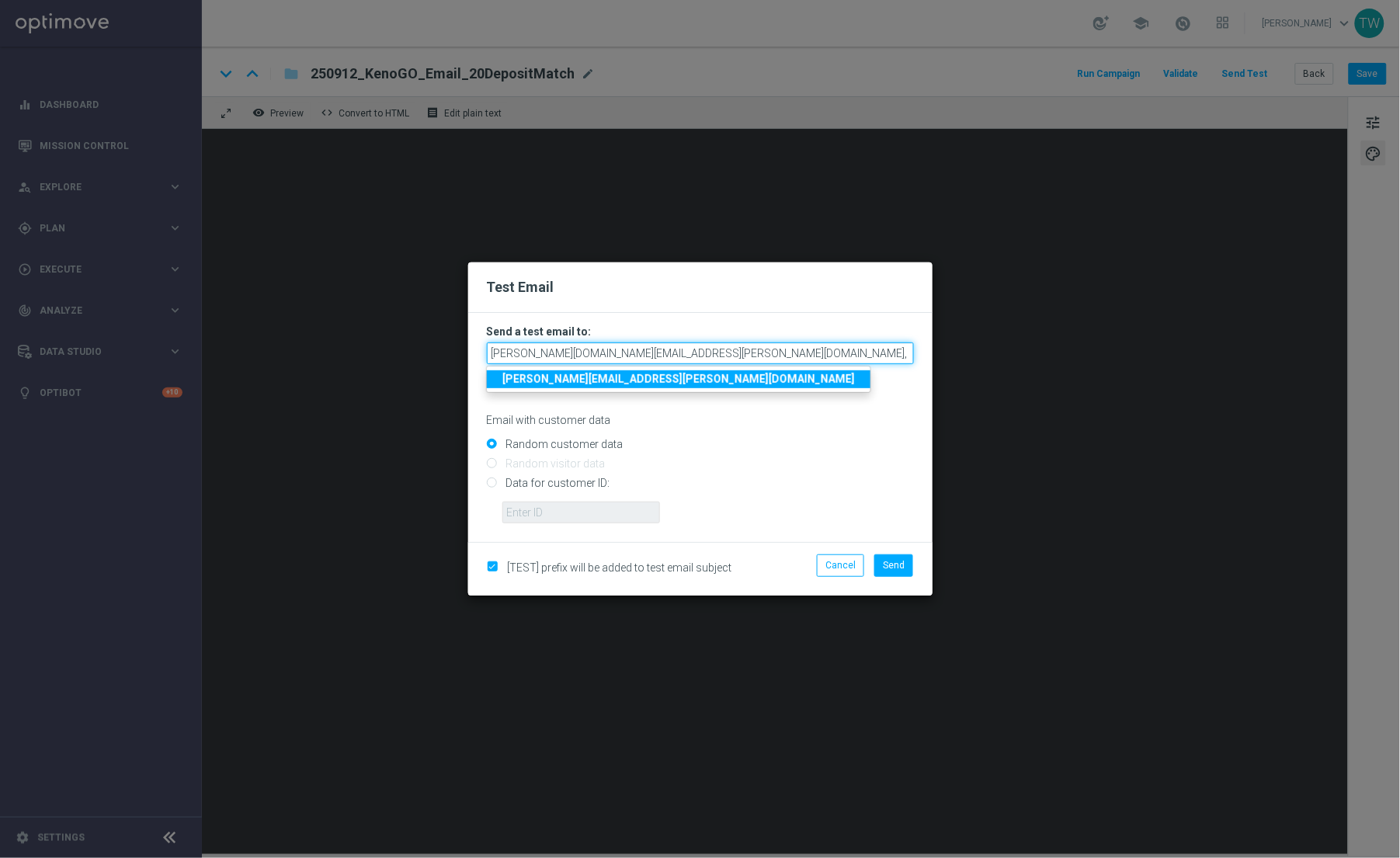
scroll to position [0, 283]
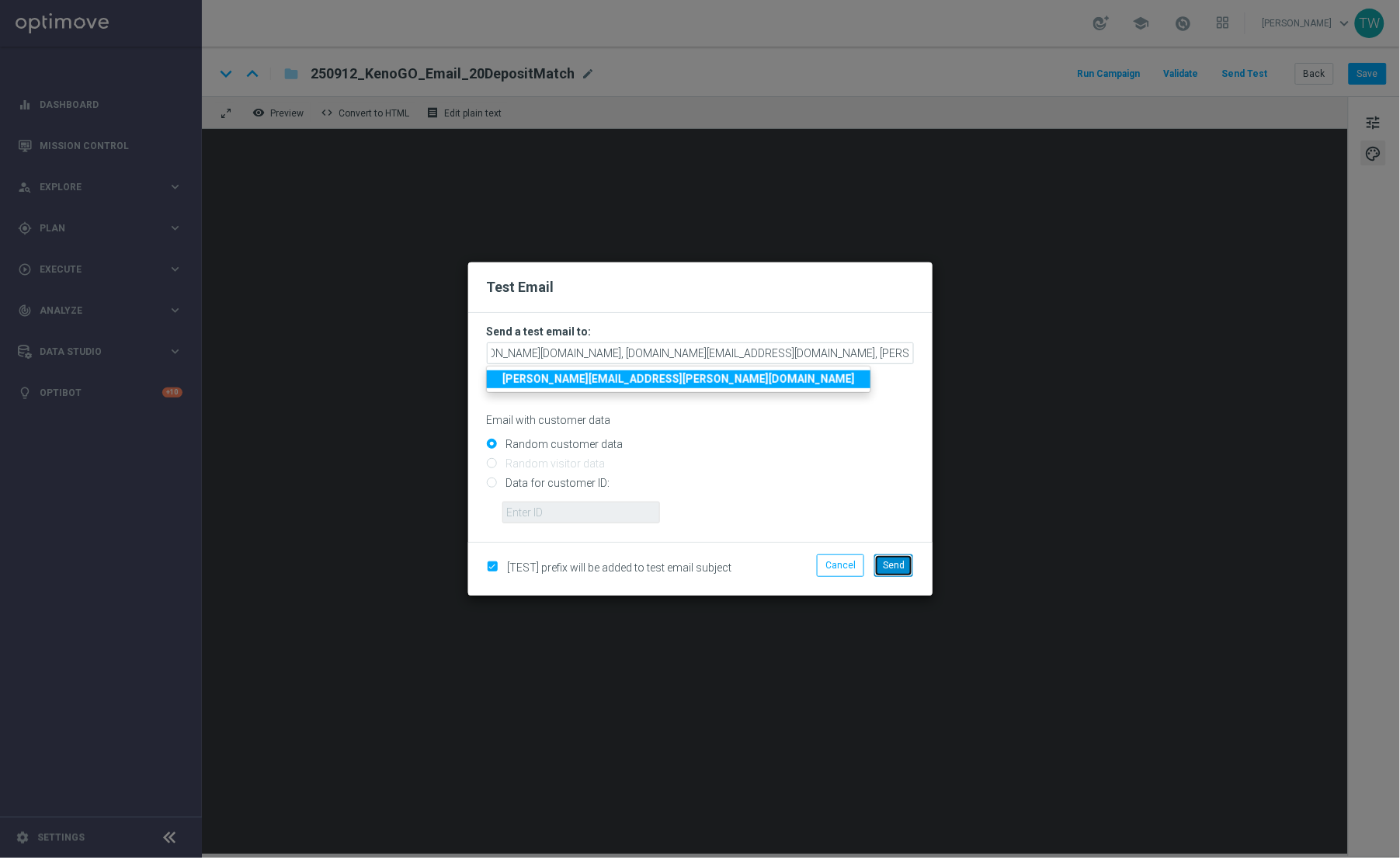
drag, startPoint x: 902, startPoint y: 571, endPoint x: 915, endPoint y: 560, distance: 17.0
click at [902, 571] on button "Send" at bounding box center [893, 565] width 38 height 21
type input "[PERSON_NAME][DOMAIN_NAME][EMAIL_ADDRESS][PERSON_NAME][DOMAIN_NAME],[DOMAIN_NAM…"
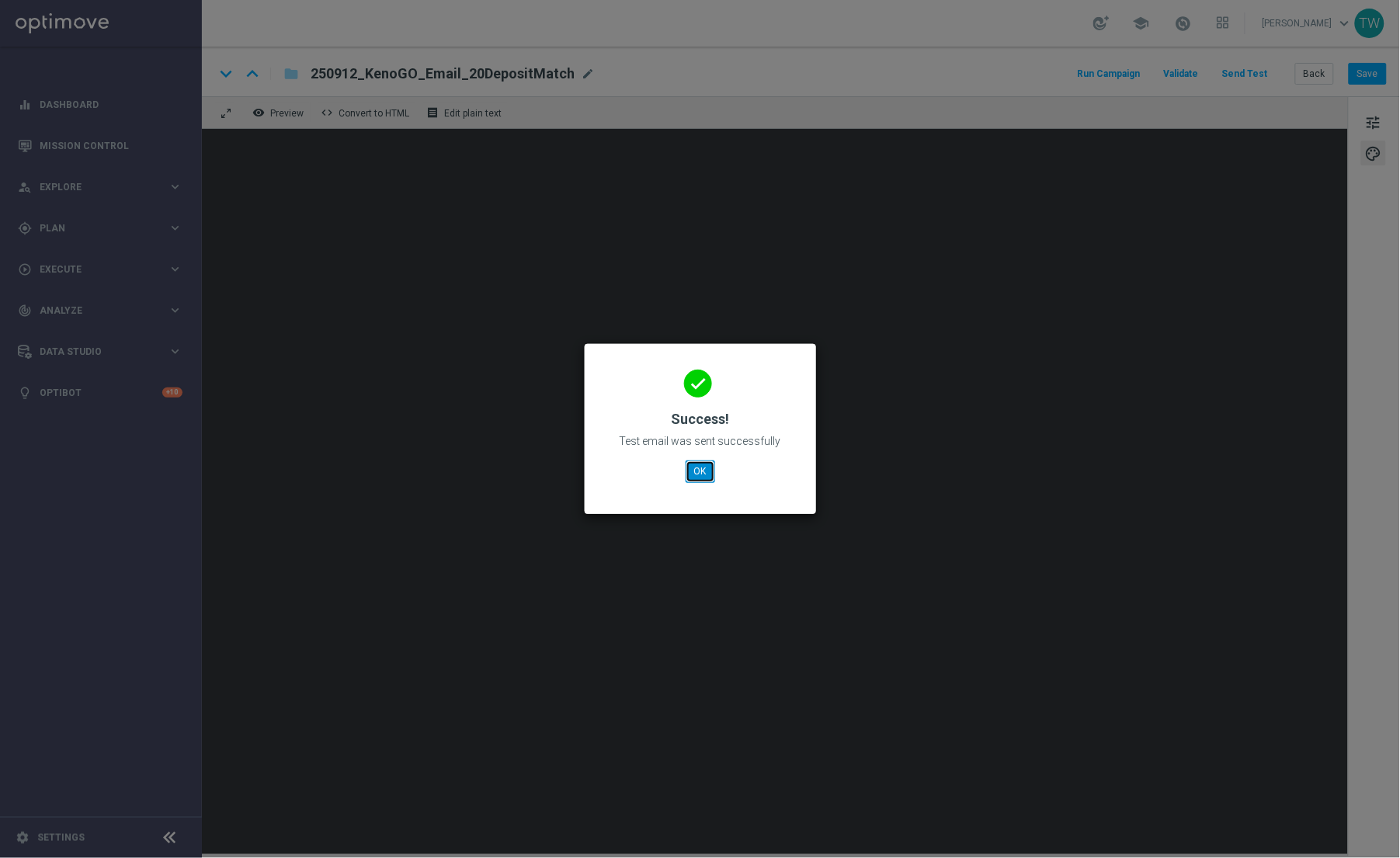
click at [692, 479] on button "OK" at bounding box center [700, 471] width 29 height 21
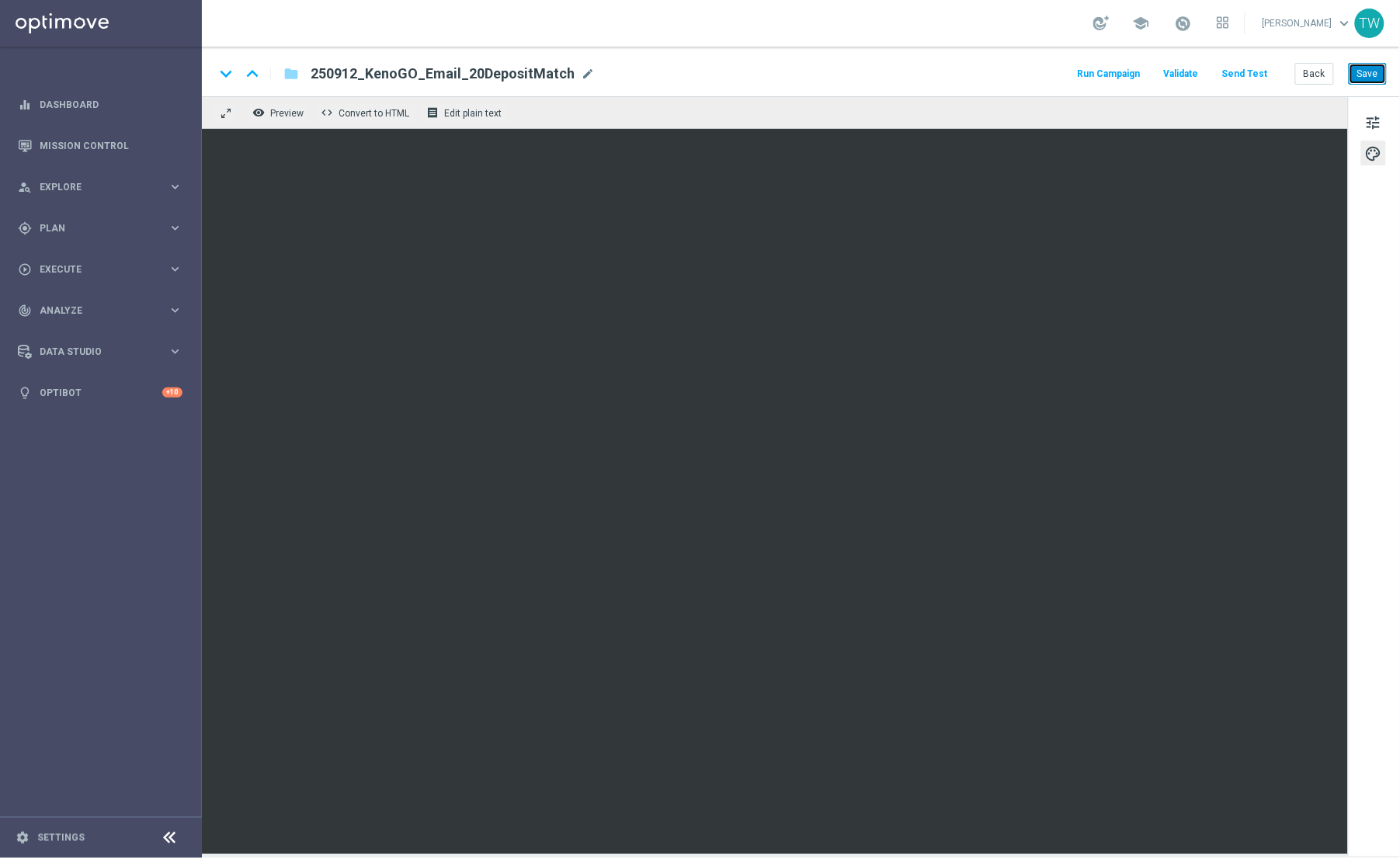
click at [1376, 70] on button "Save" at bounding box center [1368, 73] width 38 height 21
